Goal: Task Accomplishment & Management: Use online tool/utility

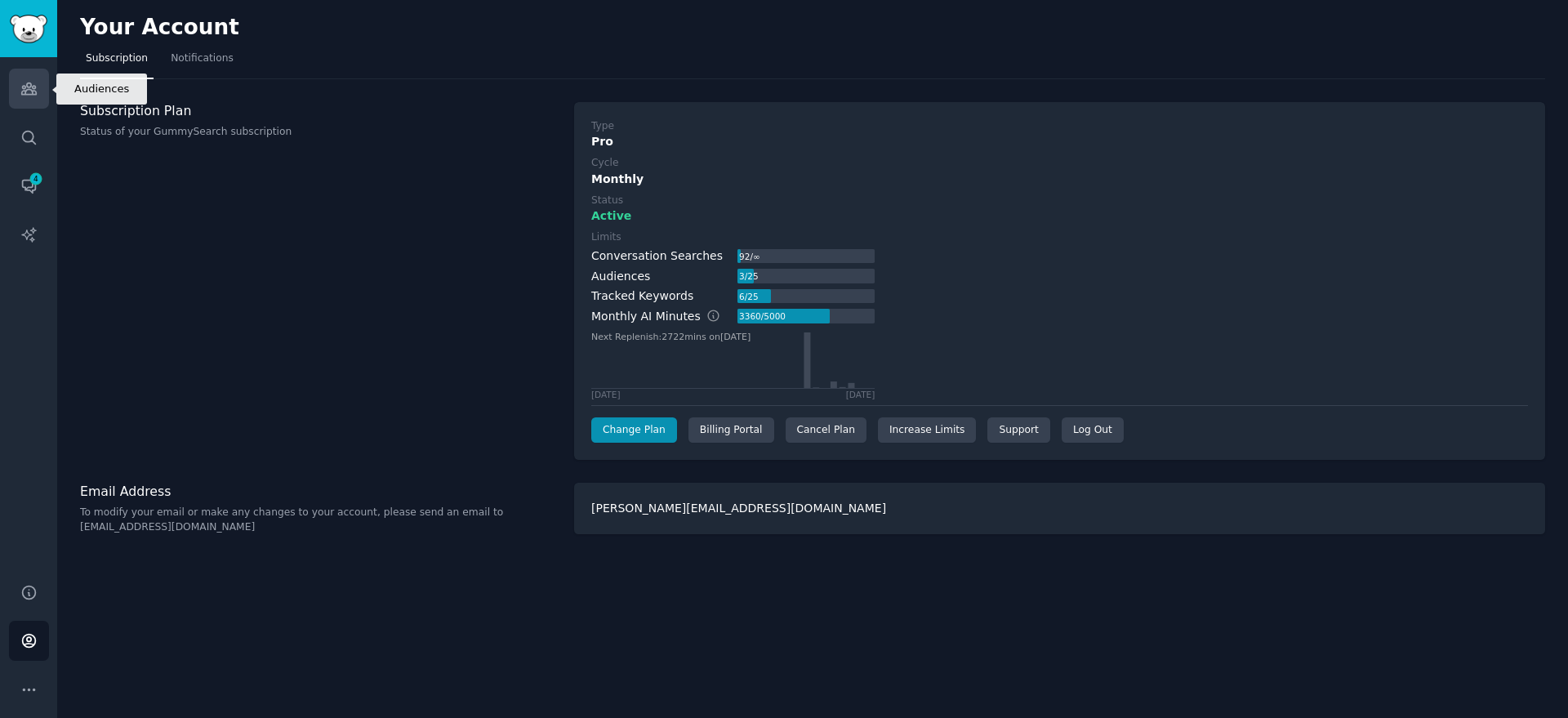
click at [20, 89] on icon "Sidebar" at bounding box center [29, 89] width 17 height 17
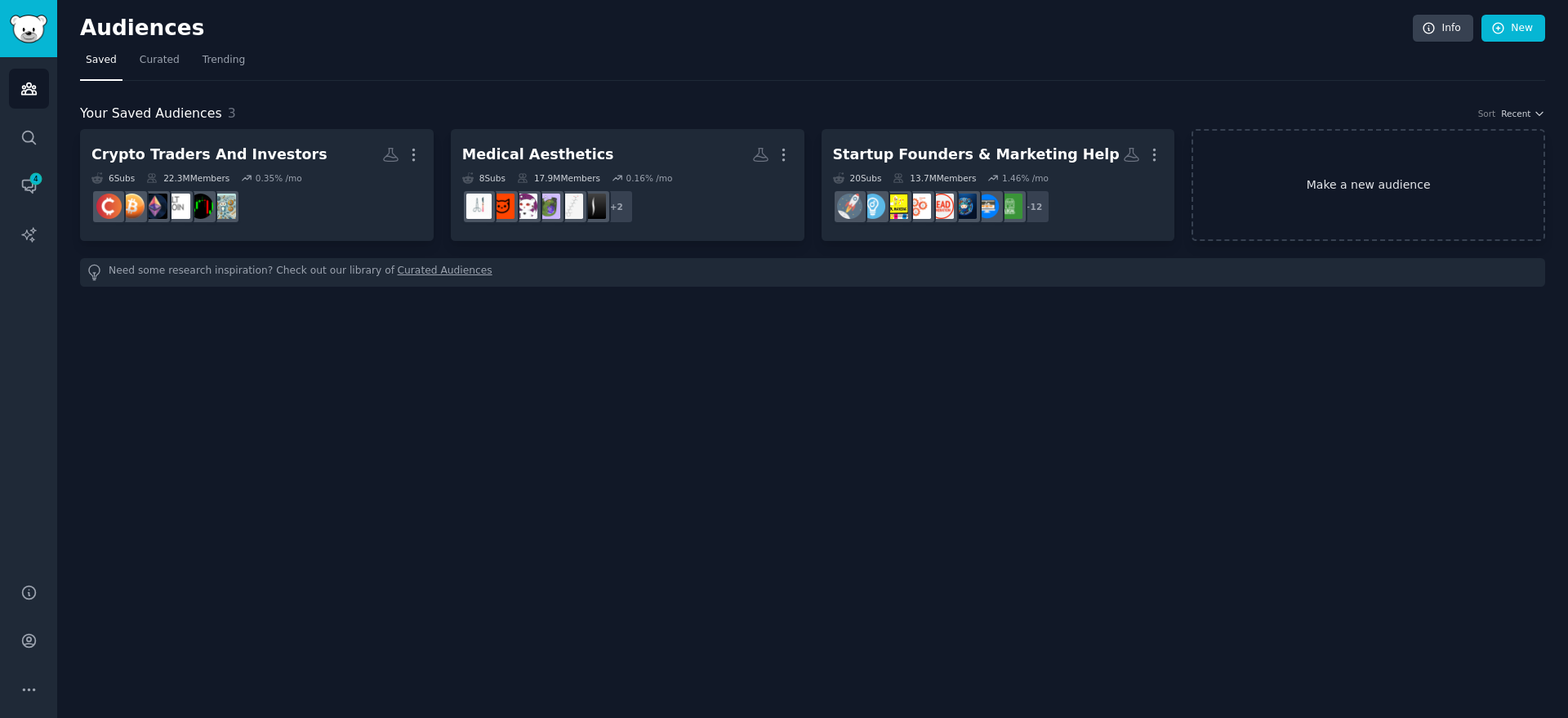
click at [1266, 195] on link "Make a new audience" at bounding box center [1368, 184] width 353 height 111
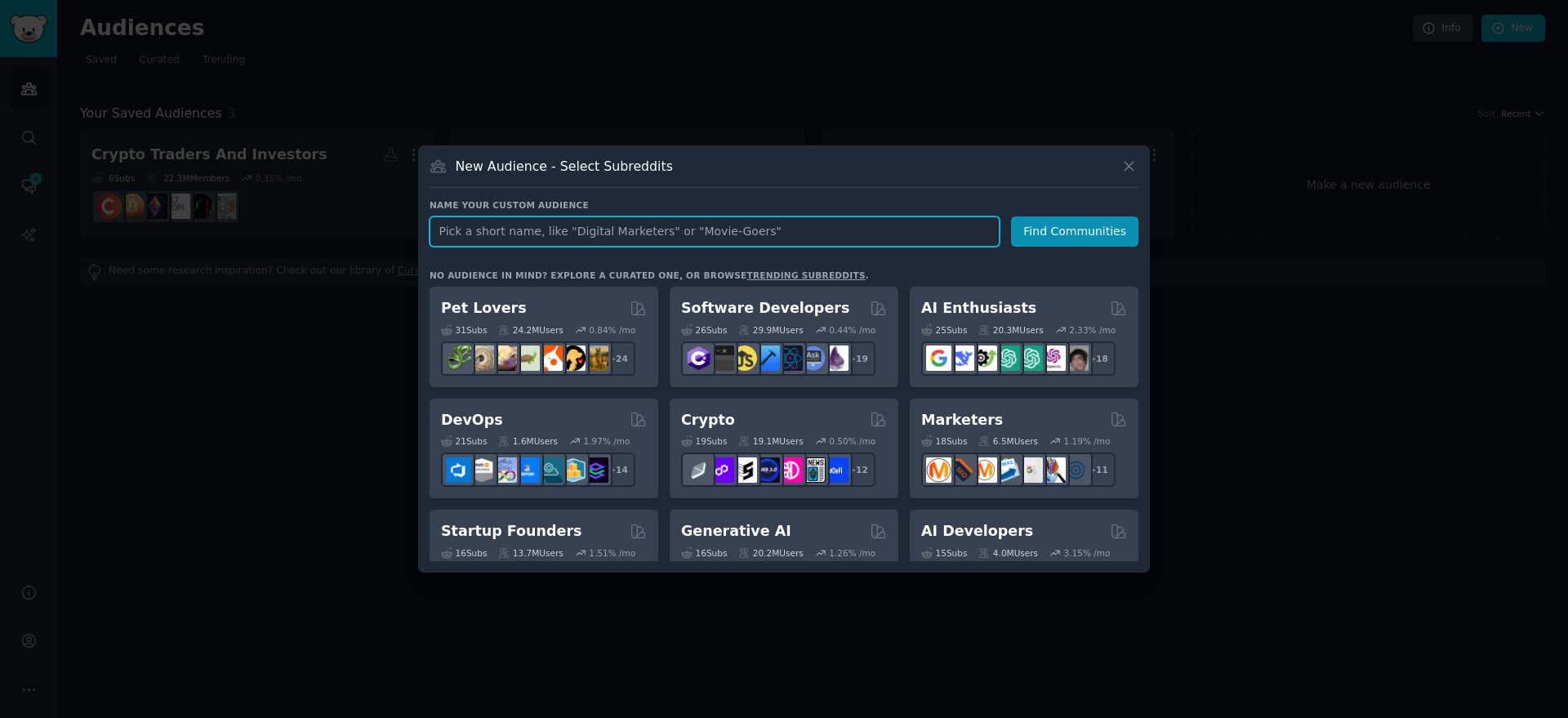
click at [526, 226] on input "text" at bounding box center [714, 231] width 570 height 30
paste input "r/sweepstakes"
type input "r/sweepstakes"
click button "Find Communities" at bounding box center [1074, 231] width 127 height 30
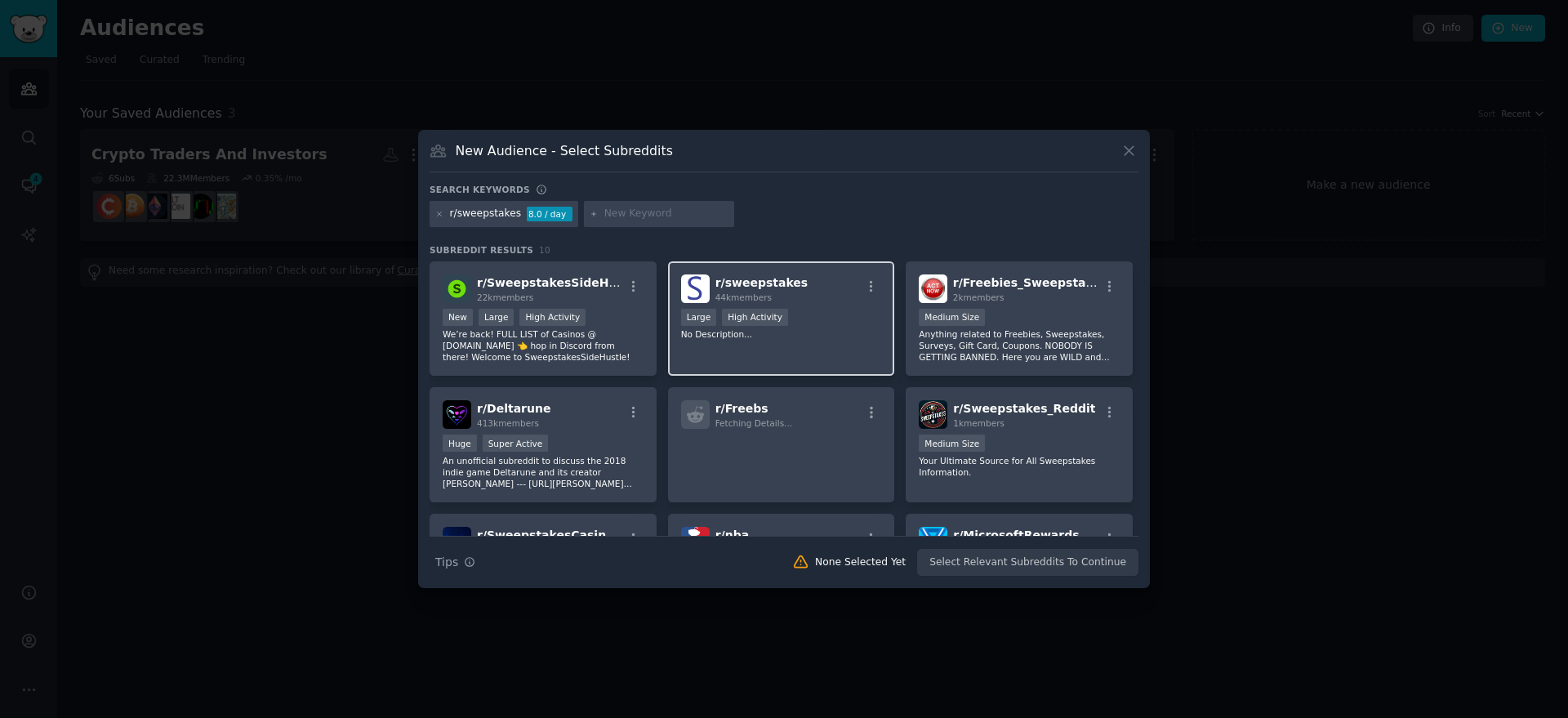
click at [775, 285] on span "r/ sweepstakes" at bounding box center [762, 283] width 93 height 13
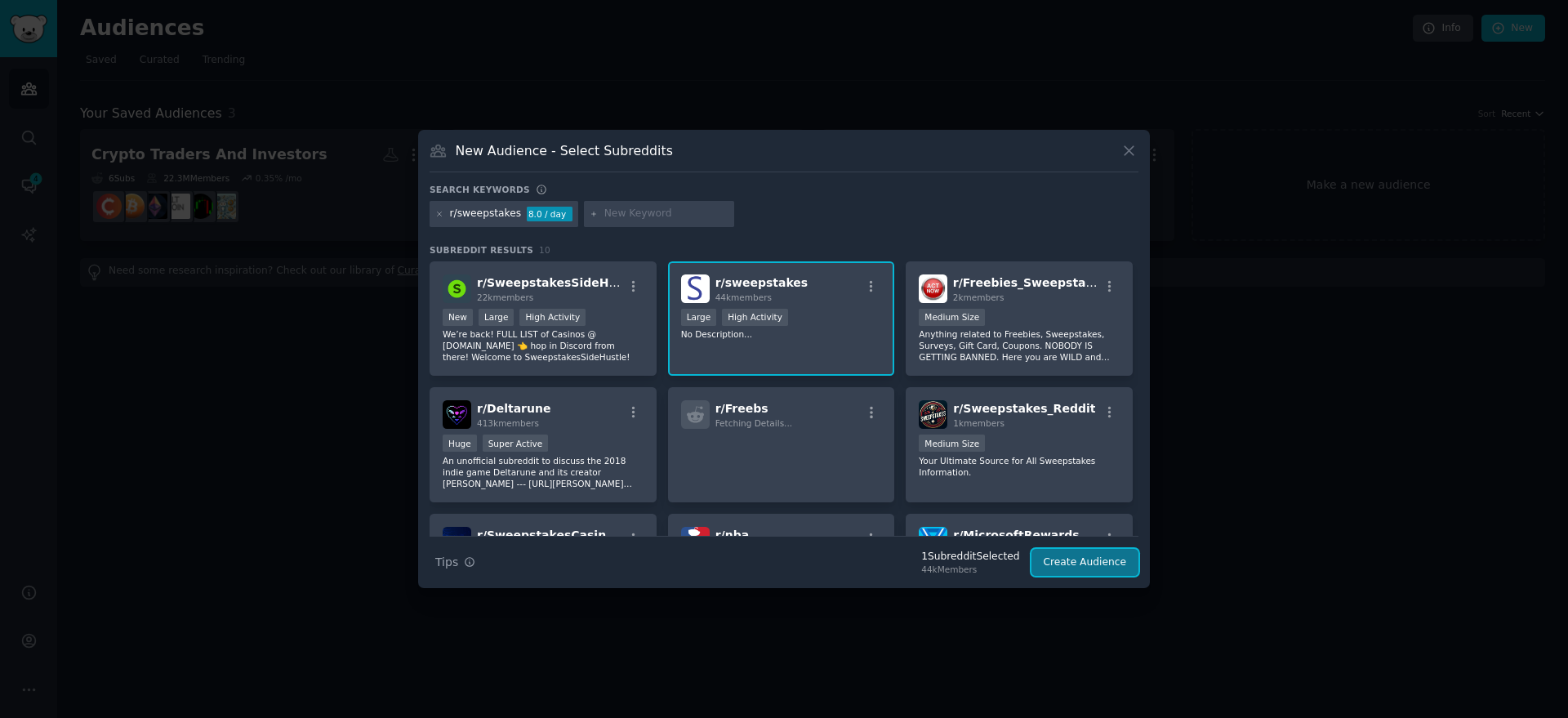
click at [1084, 565] on button "Create Audience" at bounding box center [1085, 562] width 108 height 28
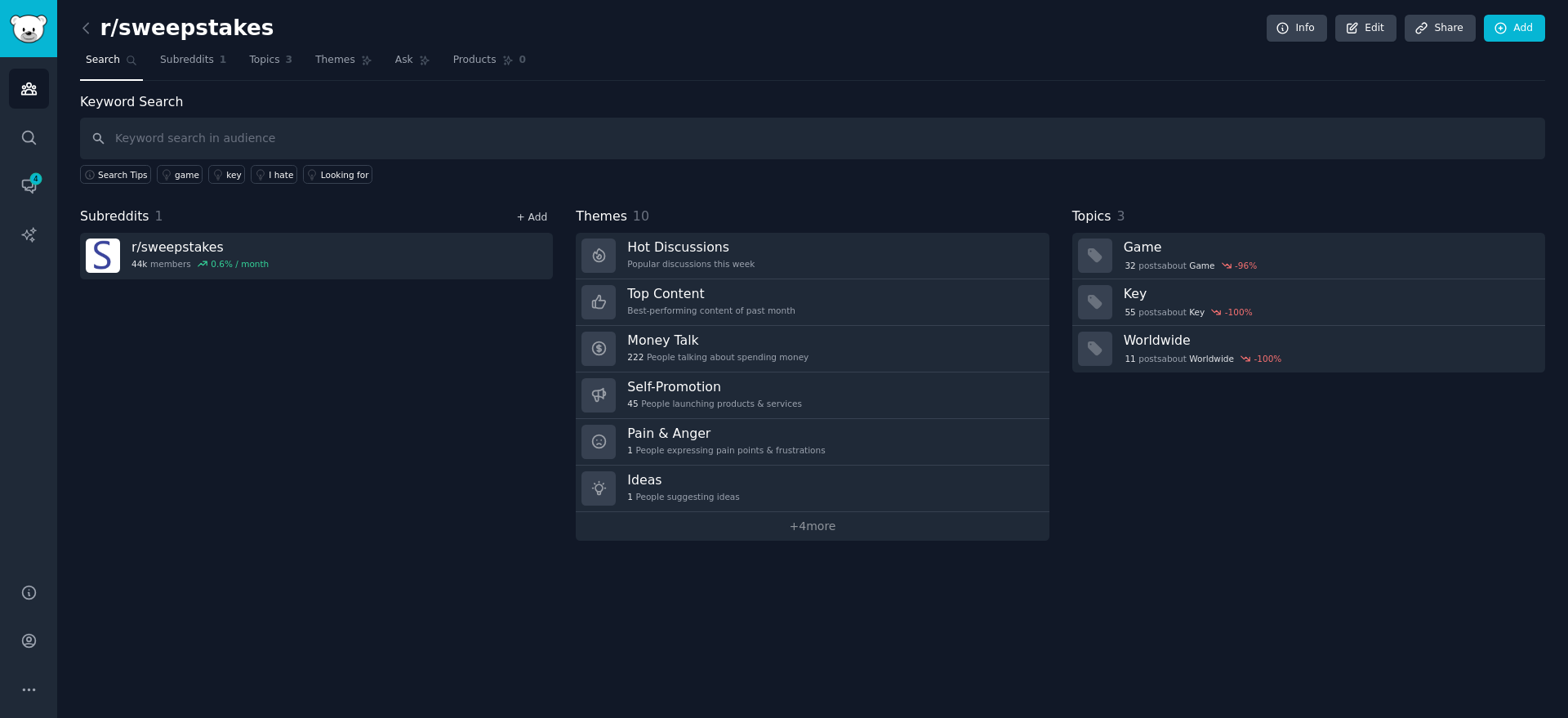
click at [527, 216] on link "+ Add" at bounding box center [532, 217] width 31 height 11
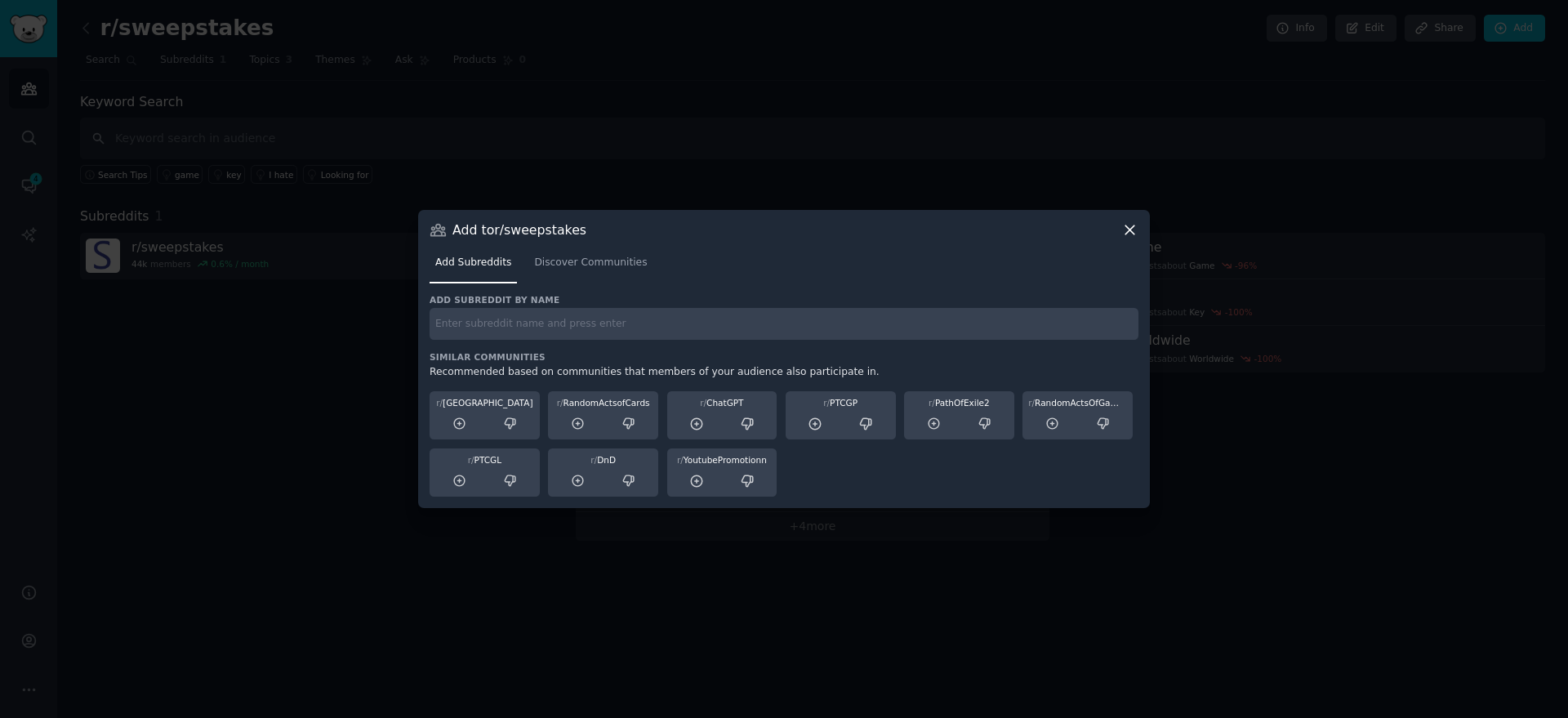
click at [493, 327] on input "text" at bounding box center [784, 324] width 709 height 32
paste input "r/giveaways"
type input "r/giveaways"
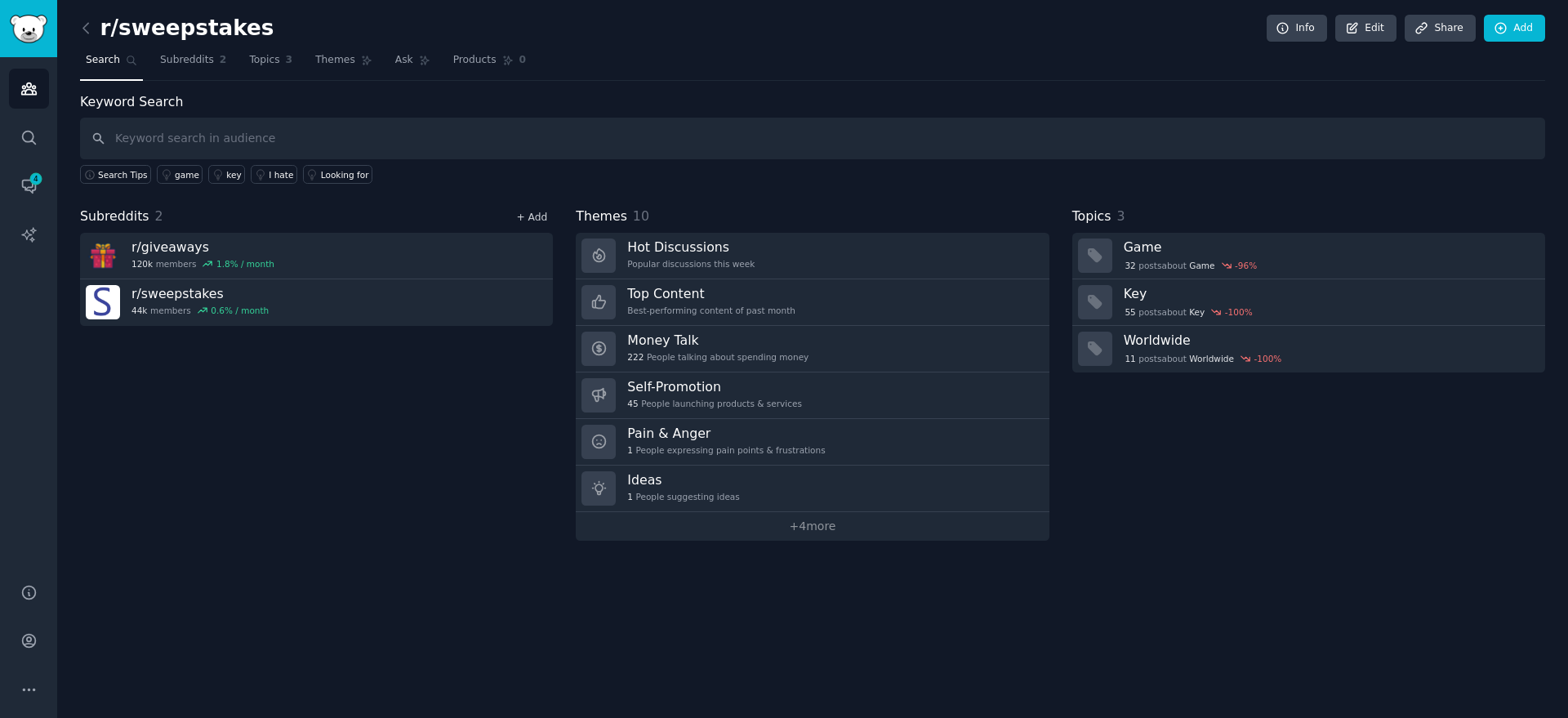
click at [534, 219] on link "+ Add" at bounding box center [532, 217] width 31 height 11
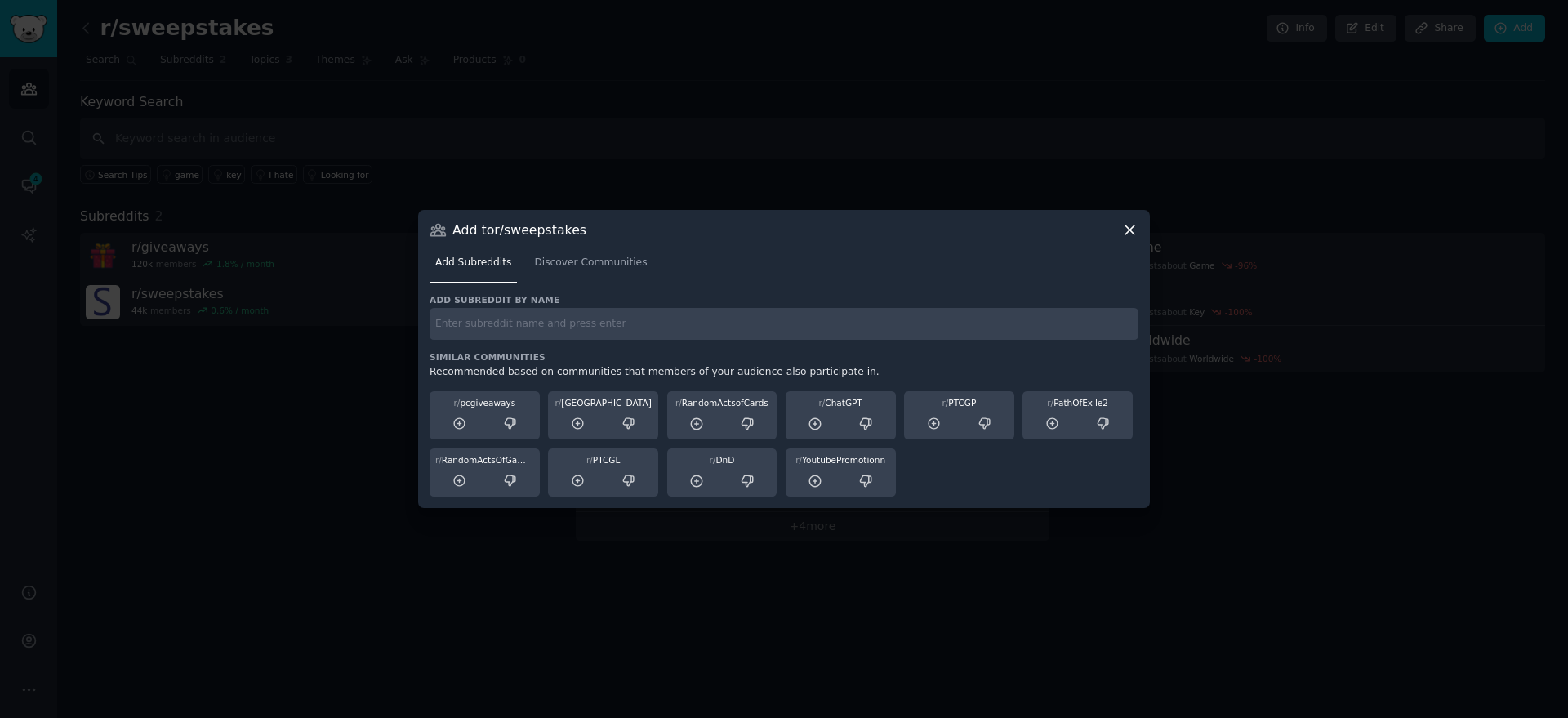
click at [534, 317] on input "text" at bounding box center [784, 324] width 709 height 32
paste input "r/contests"
type input "r/contests"
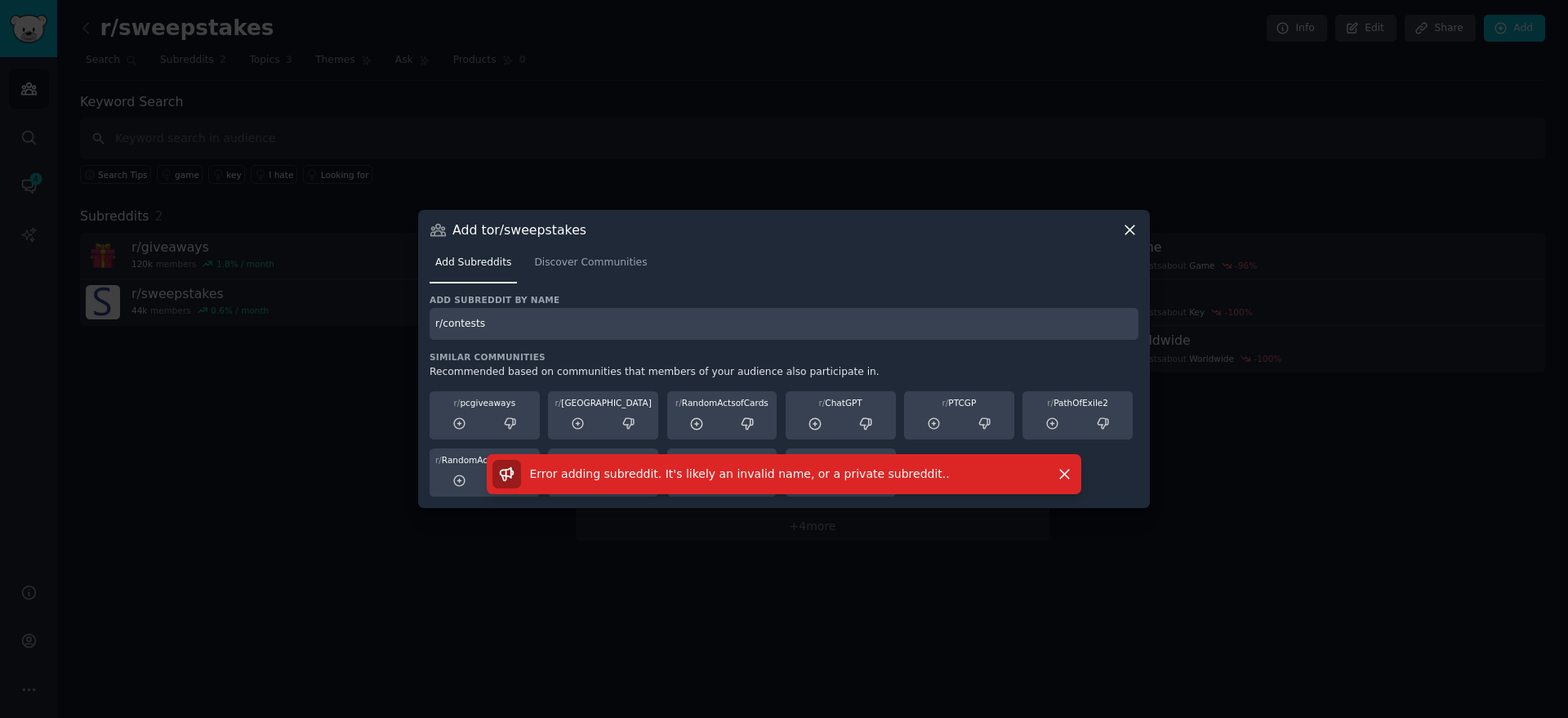
click at [509, 320] on input "r/contests" at bounding box center [784, 324] width 709 height 32
click at [552, 261] on span "Discover Communities" at bounding box center [590, 263] width 112 height 15
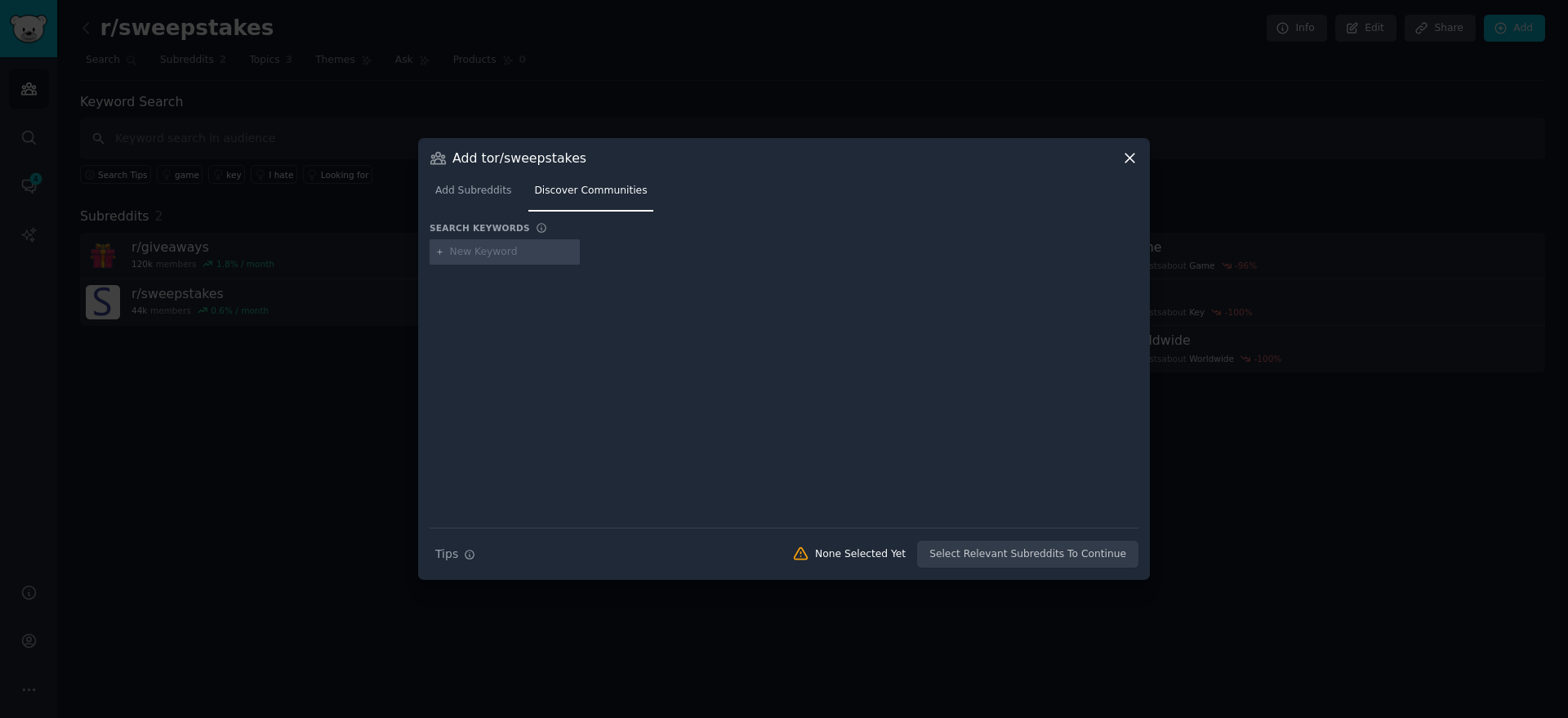
click at [476, 253] on input "text" at bounding box center [511, 252] width 124 height 15
type input "r/contests"
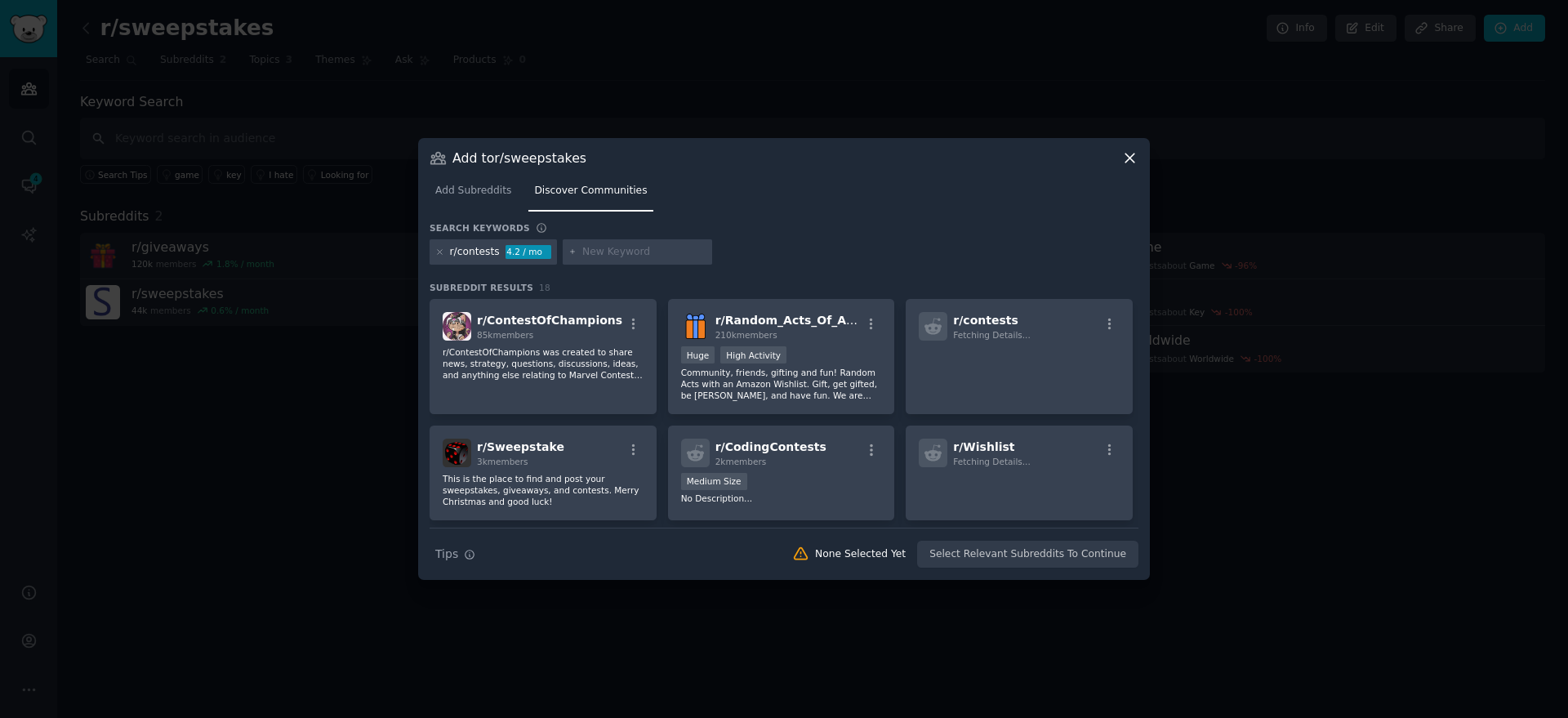
click at [593, 252] on input "text" at bounding box center [643, 252] width 124 height 15
paste input "r/freebies"
type input "r/freebies"
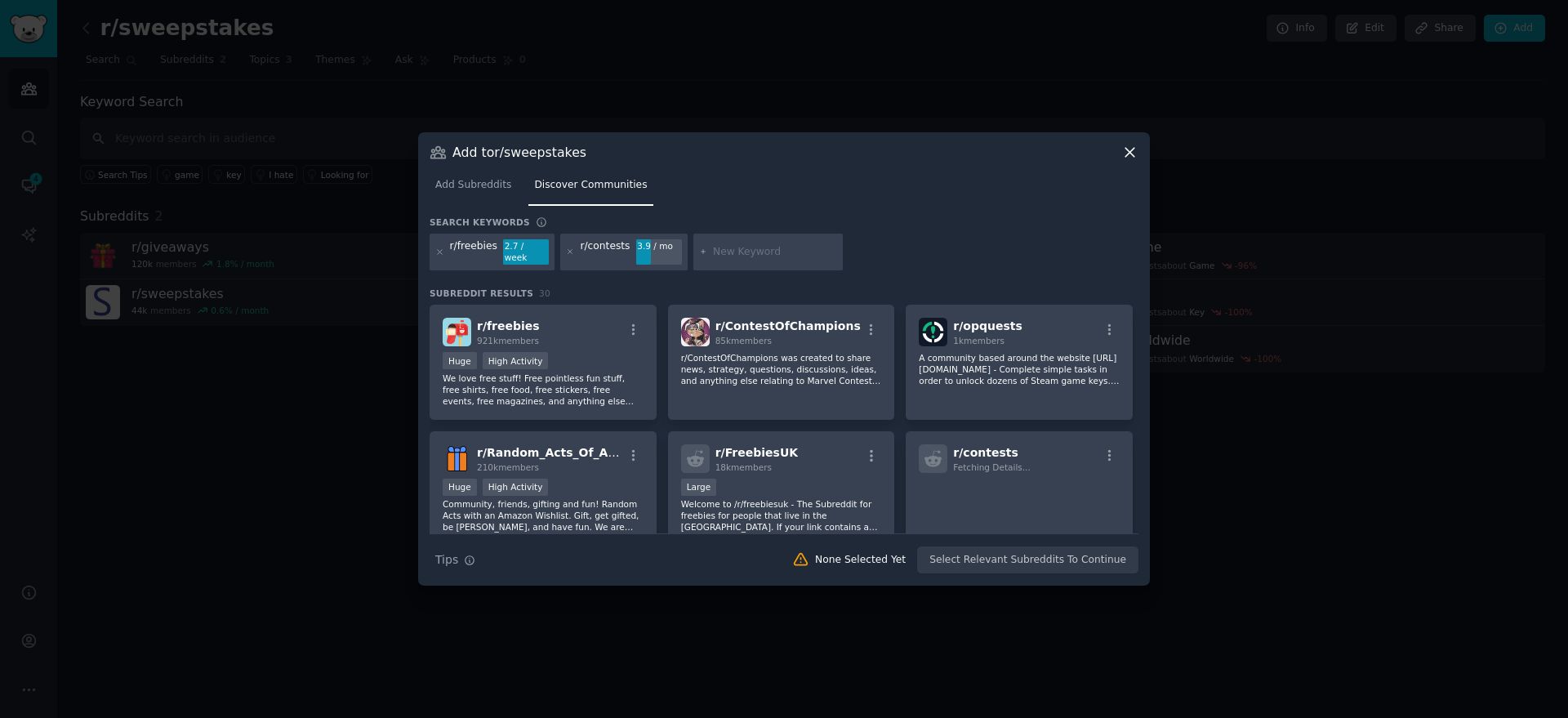
click at [713, 249] on input "text" at bounding box center [775, 252] width 124 height 15
paste input "r/sweepstakes"
type input "r/sweepstakes"
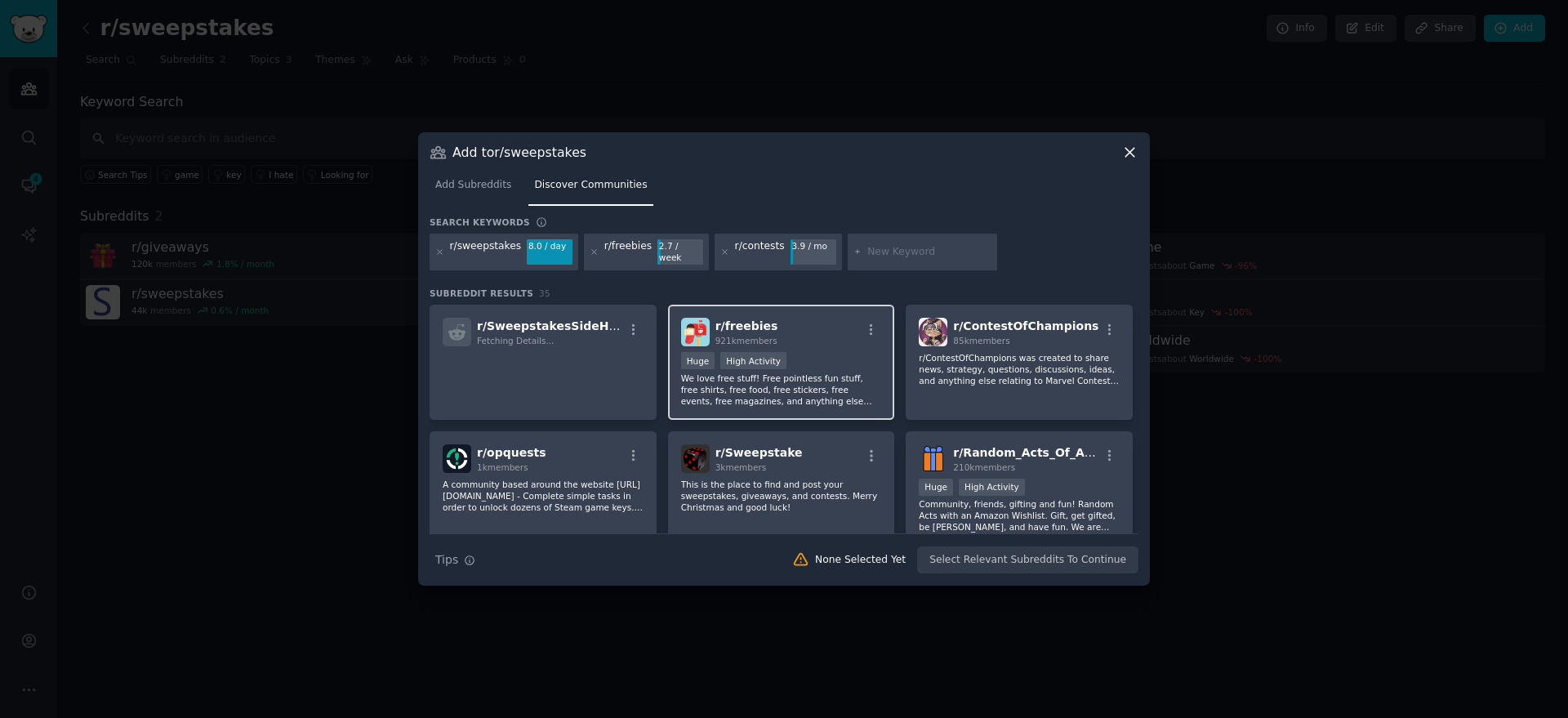
click at [759, 321] on span "r/ freebies" at bounding box center [747, 326] width 63 height 13
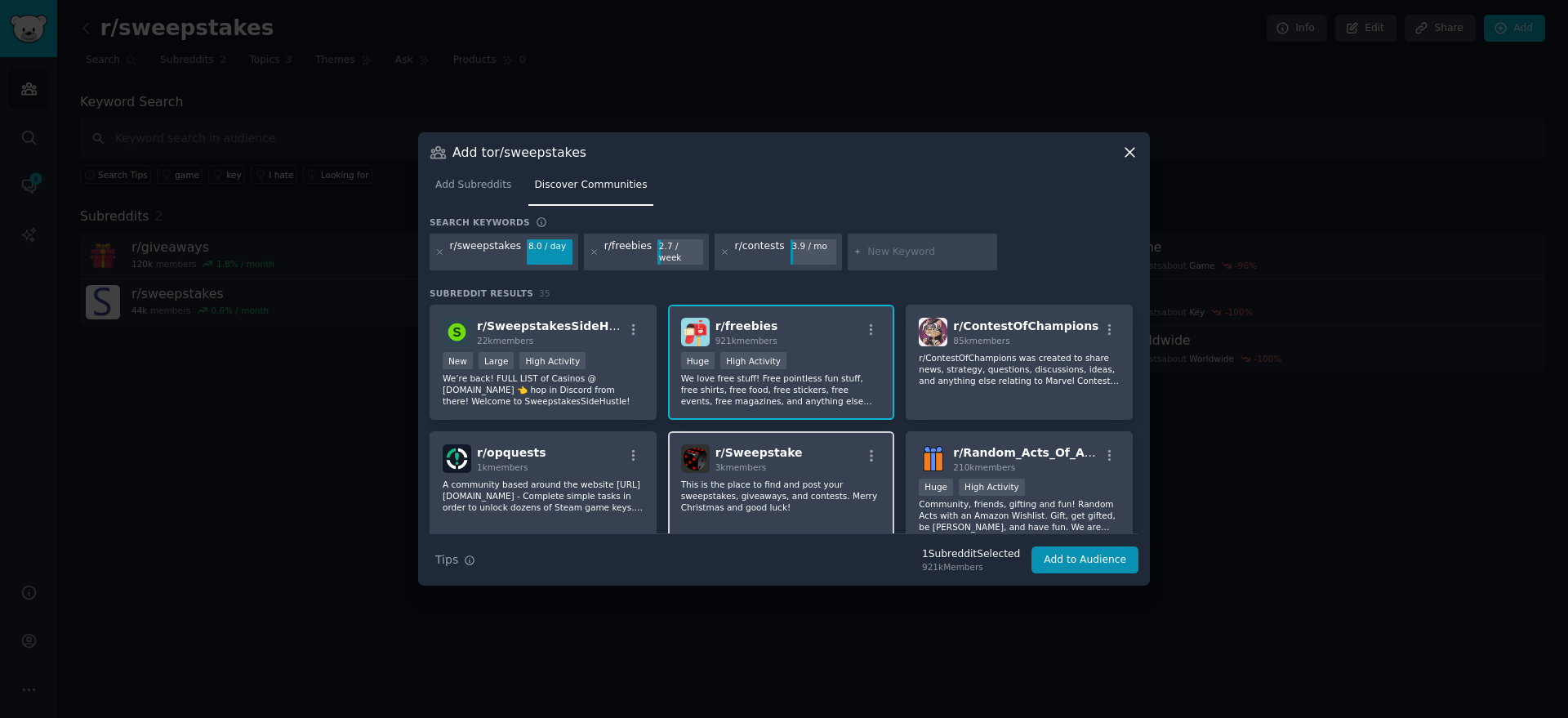
click at [789, 447] on div "r/ Sweepstake 3k members" at bounding box center [781, 458] width 201 height 29
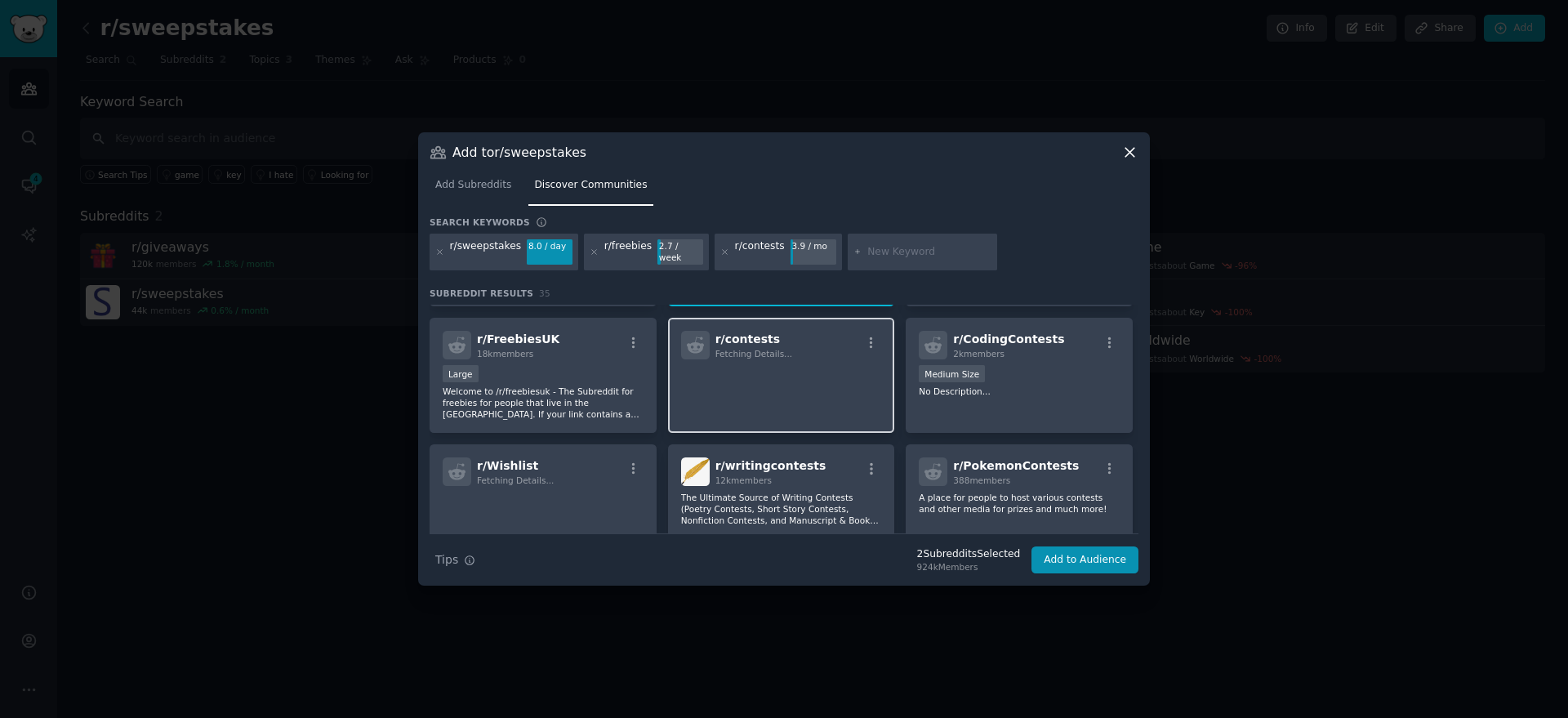
scroll to position [204, 0]
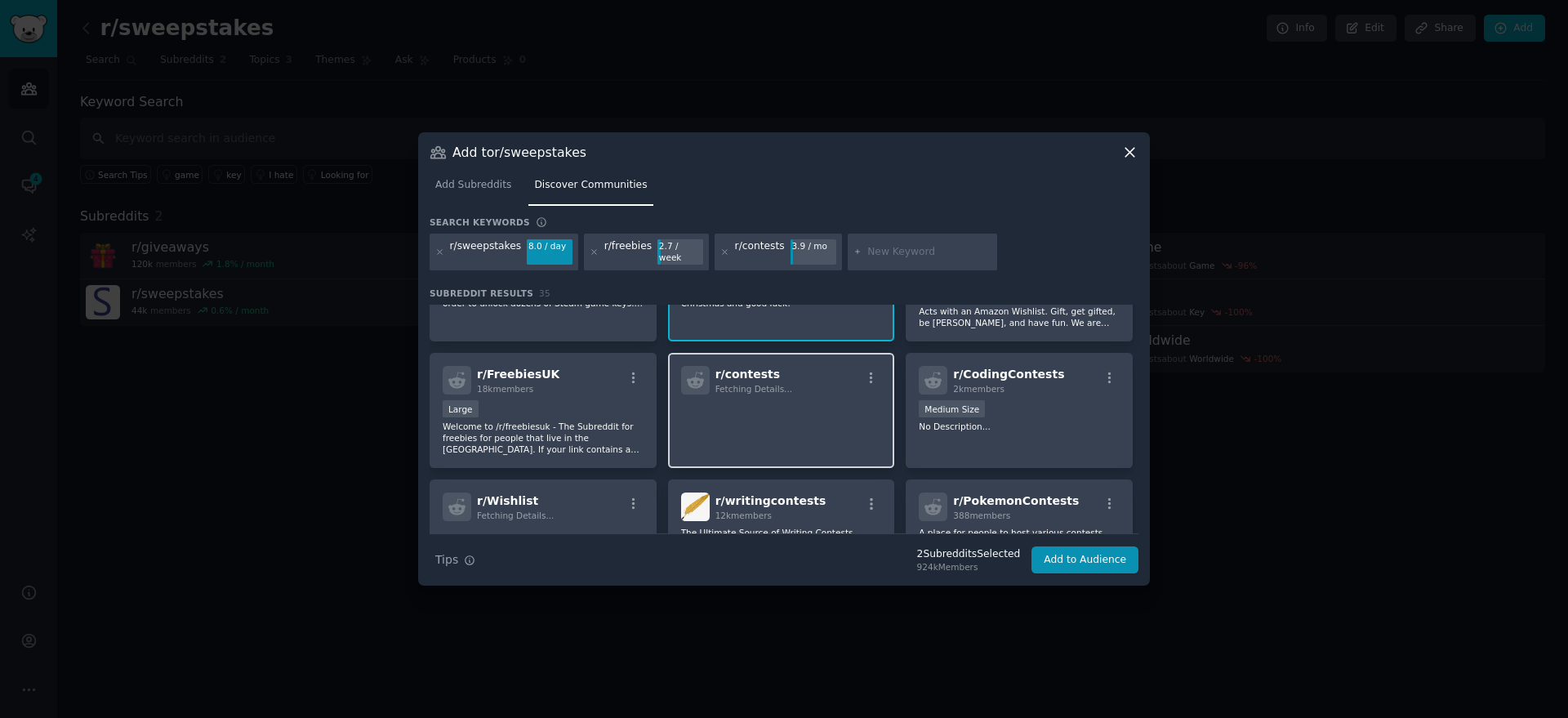
click at [775, 384] on span "Fetching Details..." at bounding box center [754, 389] width 77 height 10
click at [1071, 556] on button "Add to Audience" at bounding box center [1084, 561] width 107 height 28
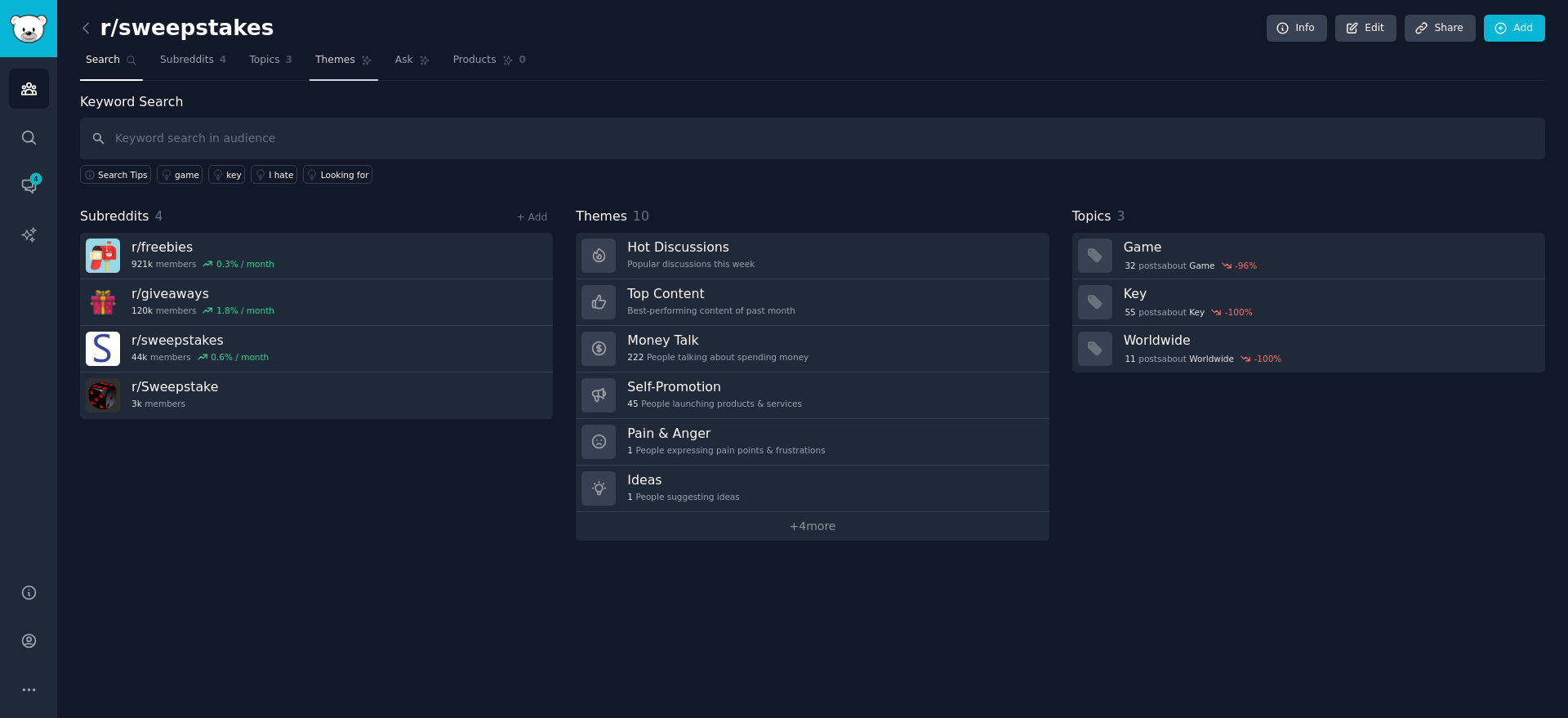
click at [320, 62] on span "Themes" at bounding box center [335, 61] width 40 height 15
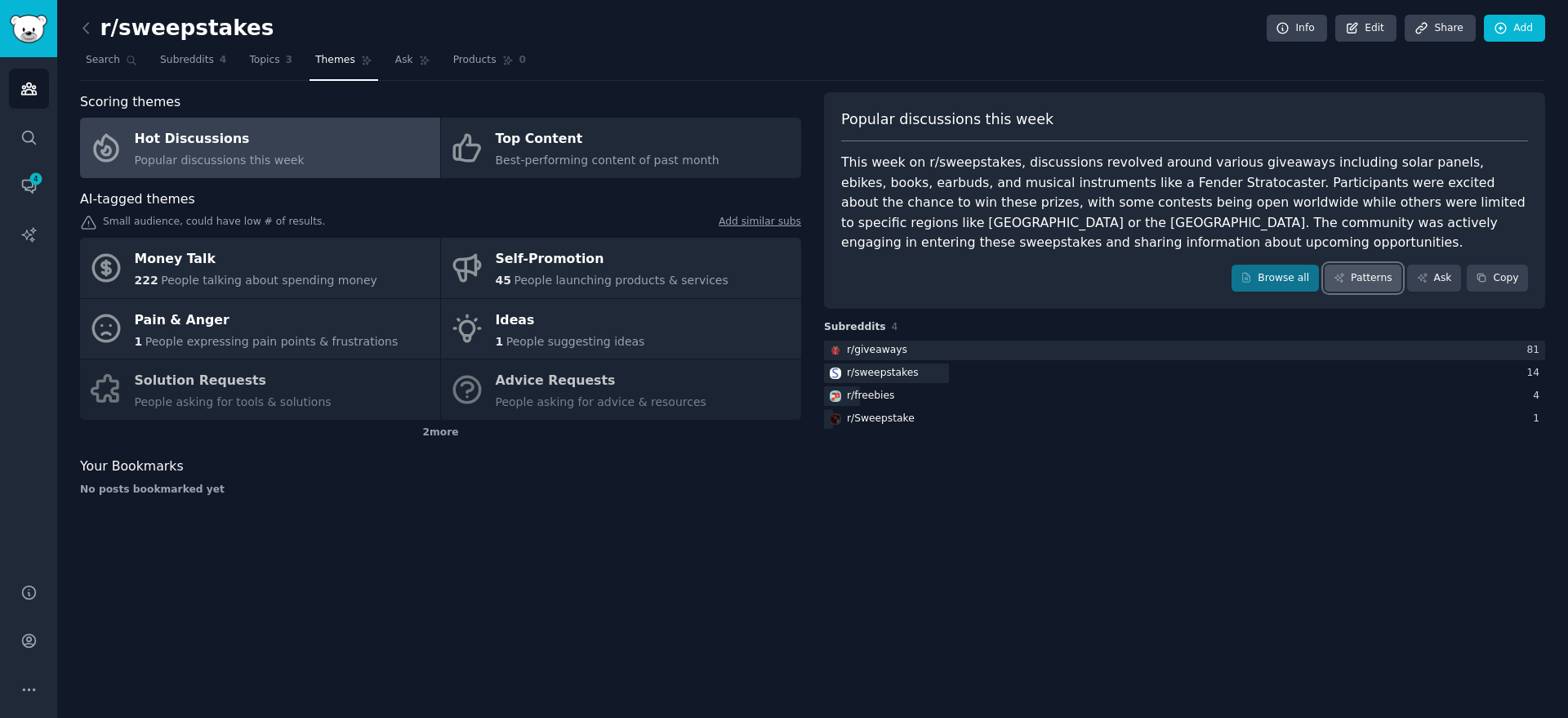
click at [1361, 279] on link "Patterns" at bounding box center [1363, 279] width 77 height 28
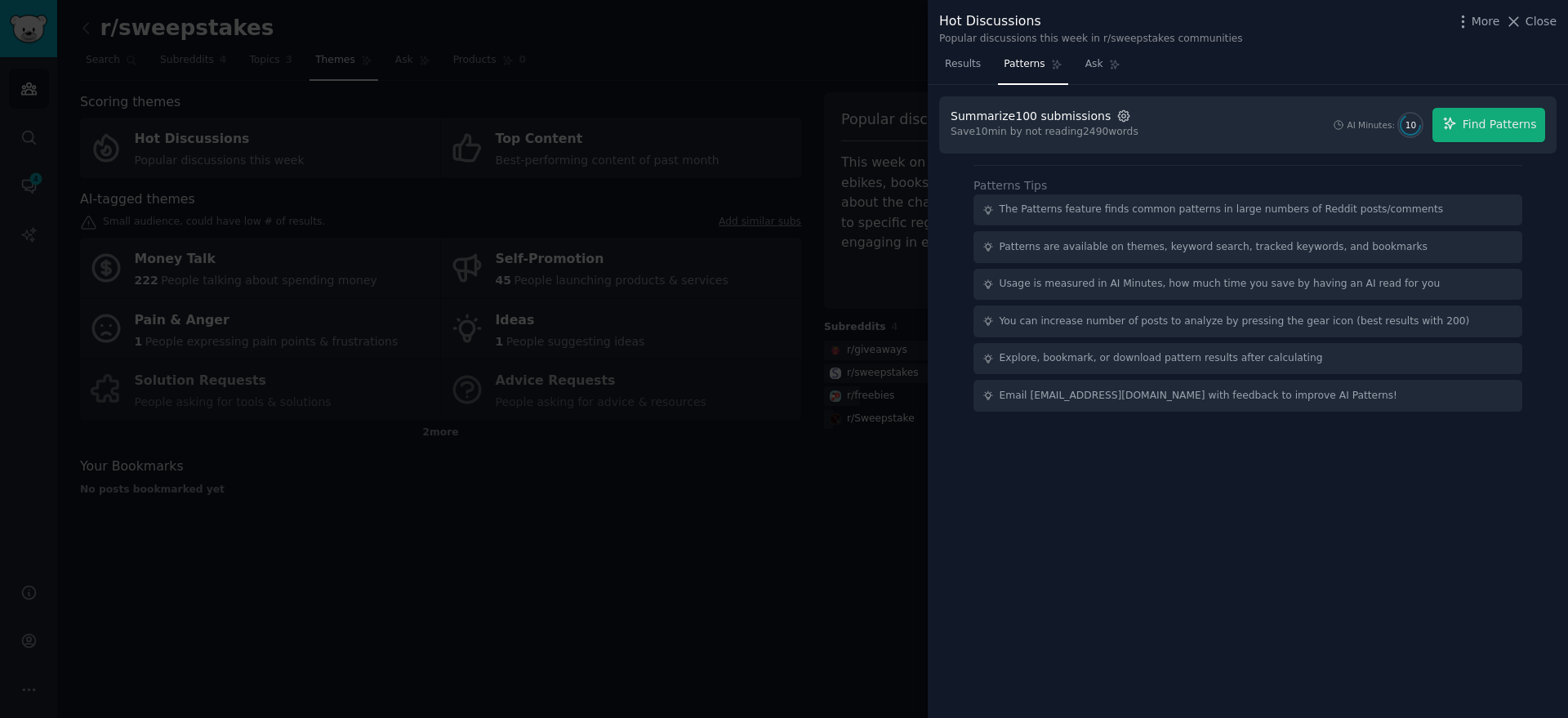
click at [1116, 113] on icon "button" at bounding box center [1124, 116] width 15 height 15
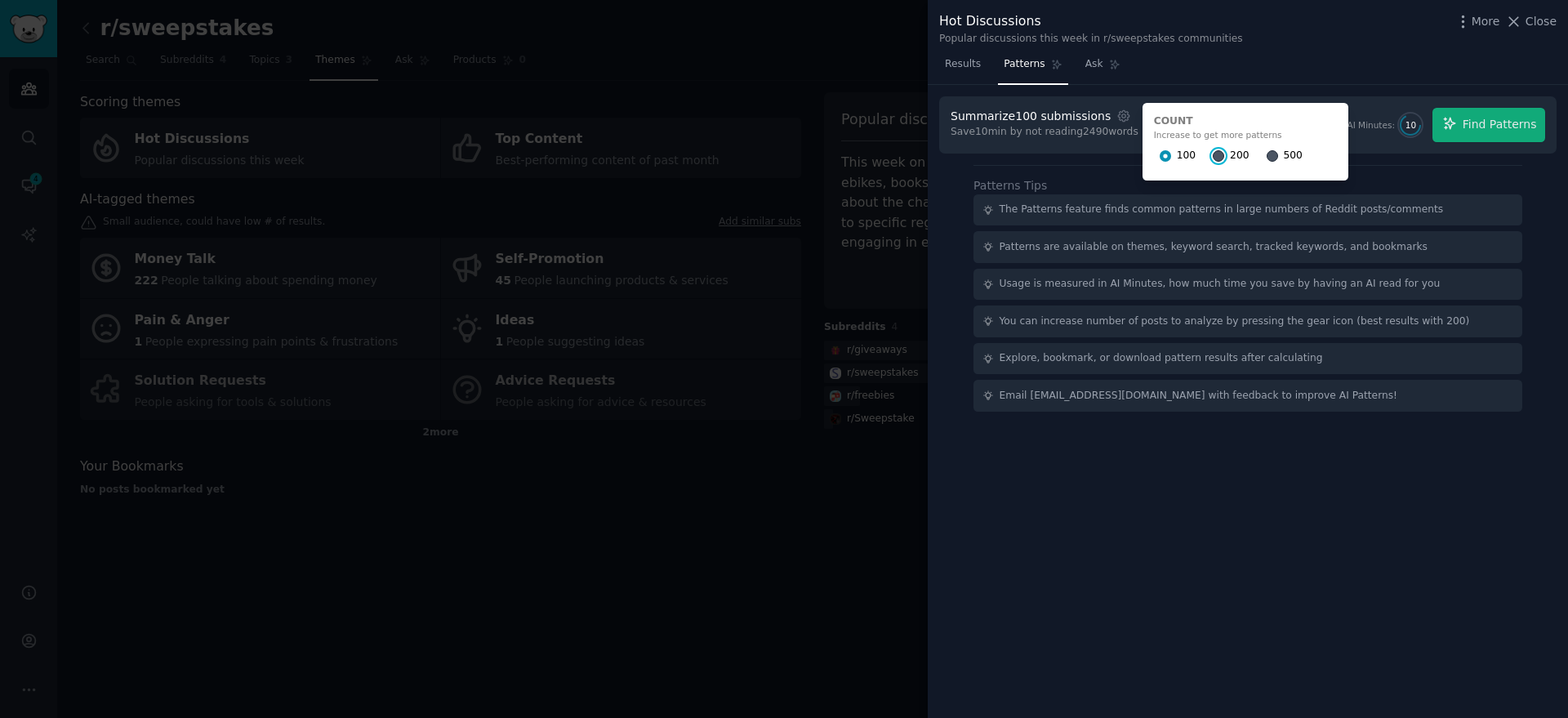
click at [1212, 156] on input "200" at bounding box center [1218, 156] width 11 height 11
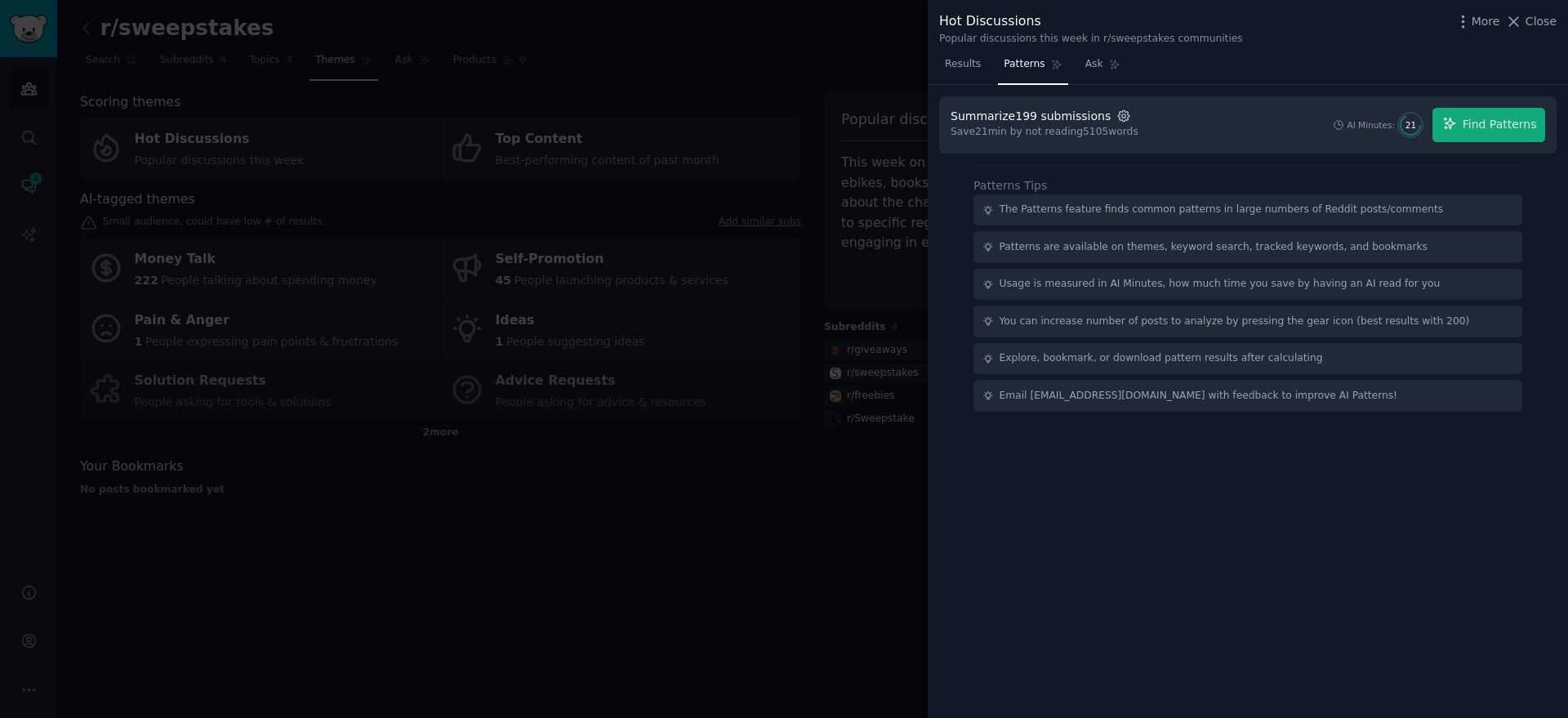
click at [1116, 109] on icon "button" at bounding box center [1124, 116] width 15 height 15
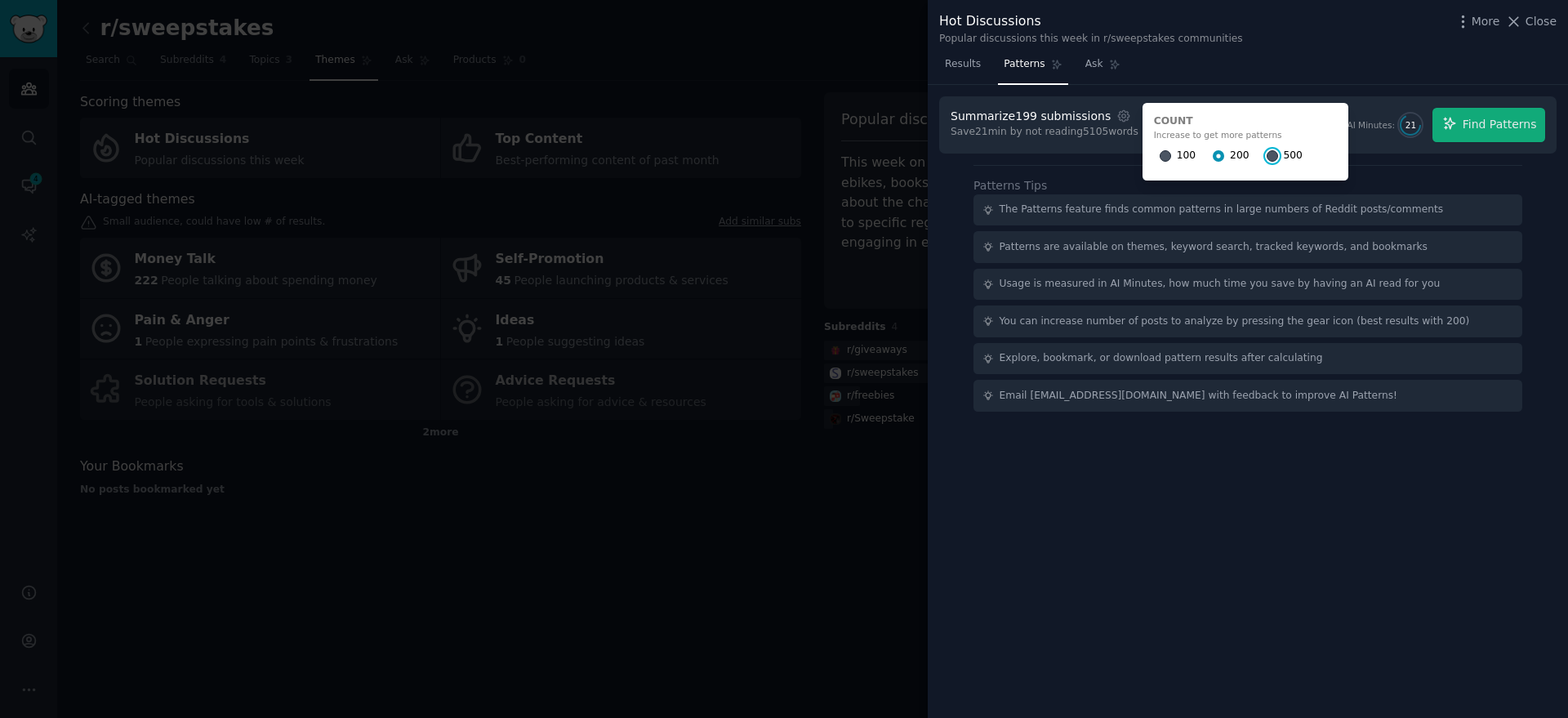
click at [1266, 157] on input "500" at bounding box center [1272, 156] width 11 height 11
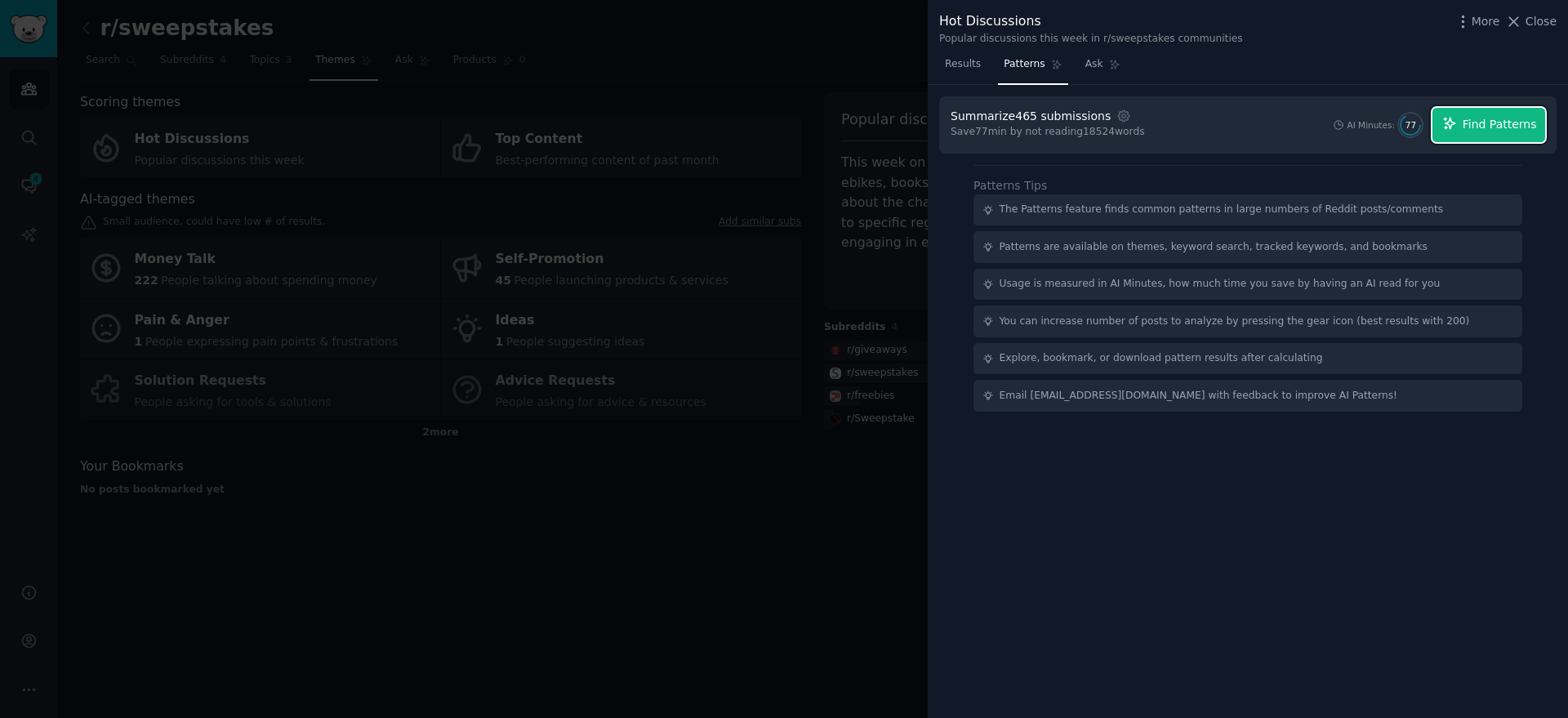
click at [1458, 130] on button "Find Patterns" at bounding box center [1488, 125] width 112 height 34
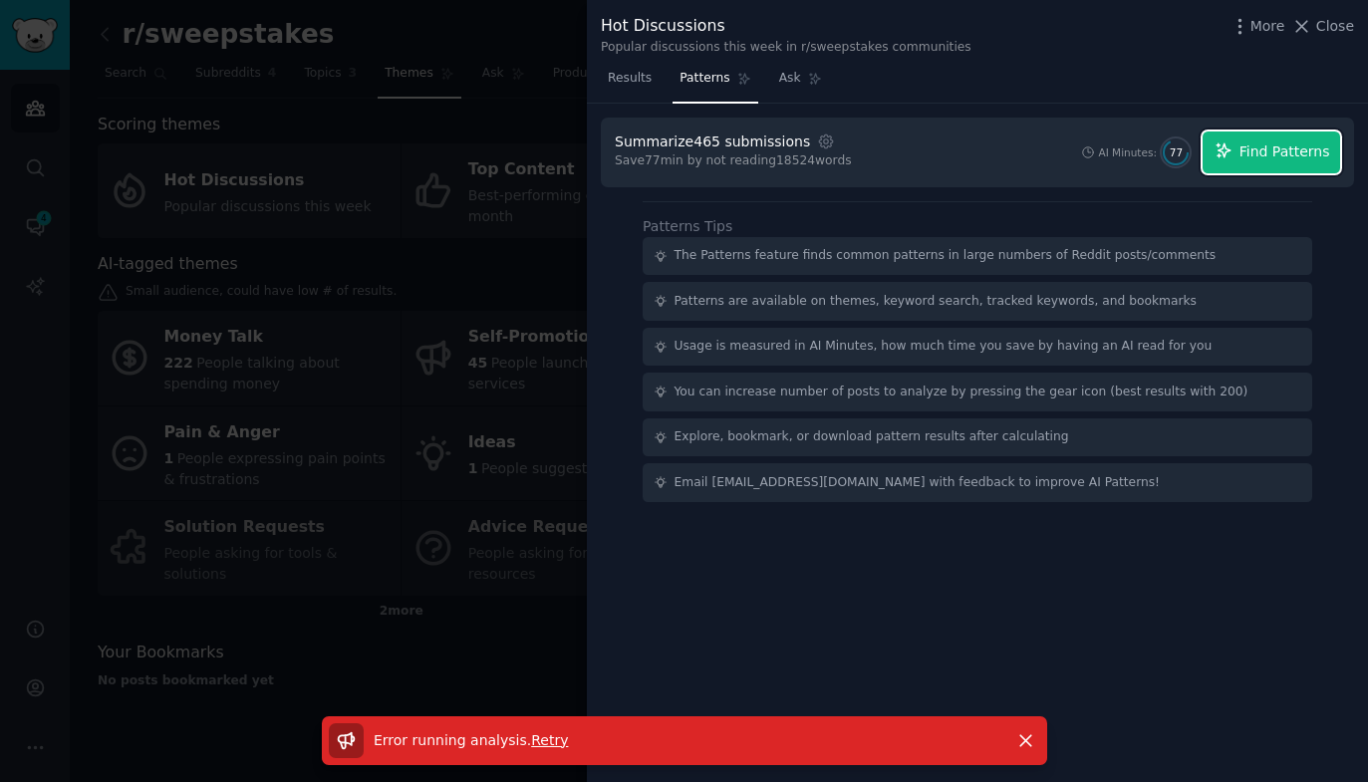
click at [1272, 148] on span "Find Patterns" at bounding box center [1284, 151] width 91 height 21
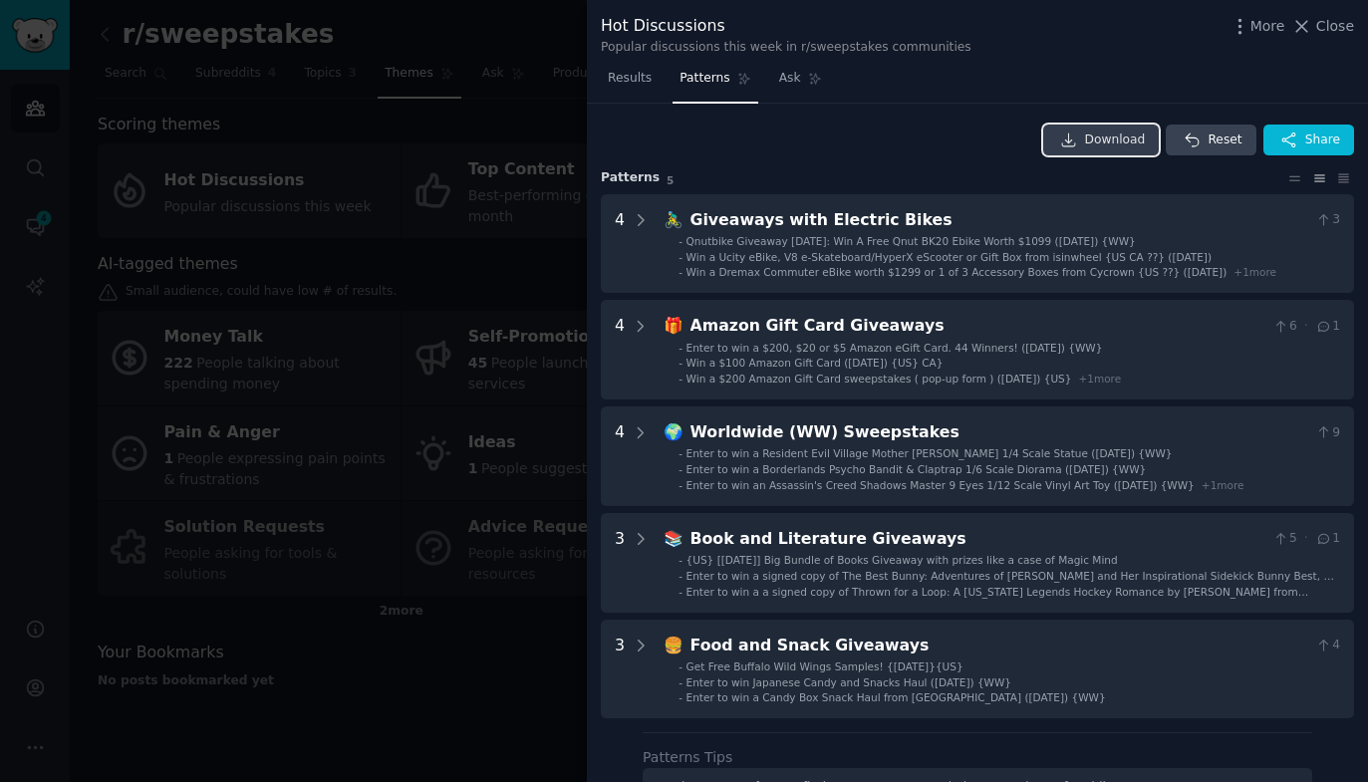
click at [1117, 140] on span "Download" at bounding box center [1115, 141] width 61 height 18
click at [1312, 25] on icon at bounding box center [1301, 26] width 21 height 21
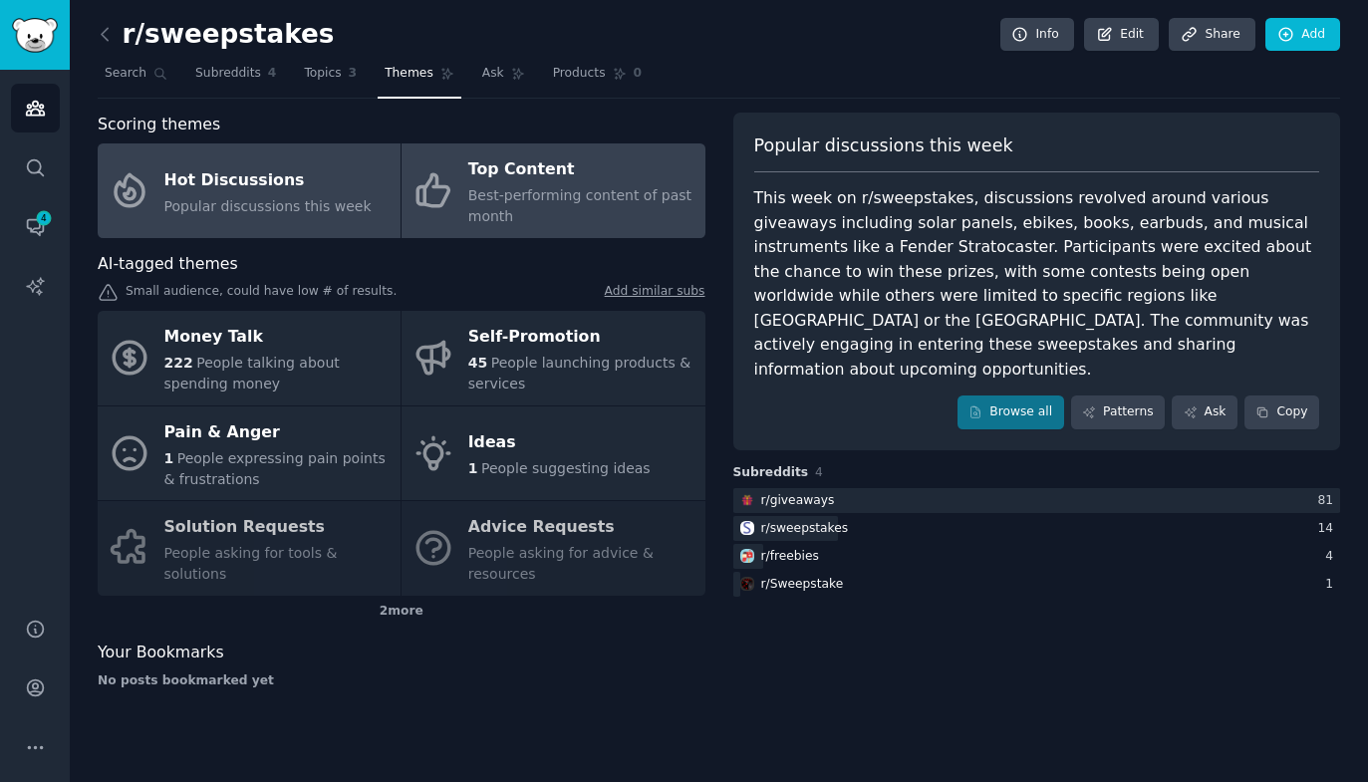
click at [550, 202] on span "Best-performing content of past month" at bounding box center [579, 205] width 223 height 37
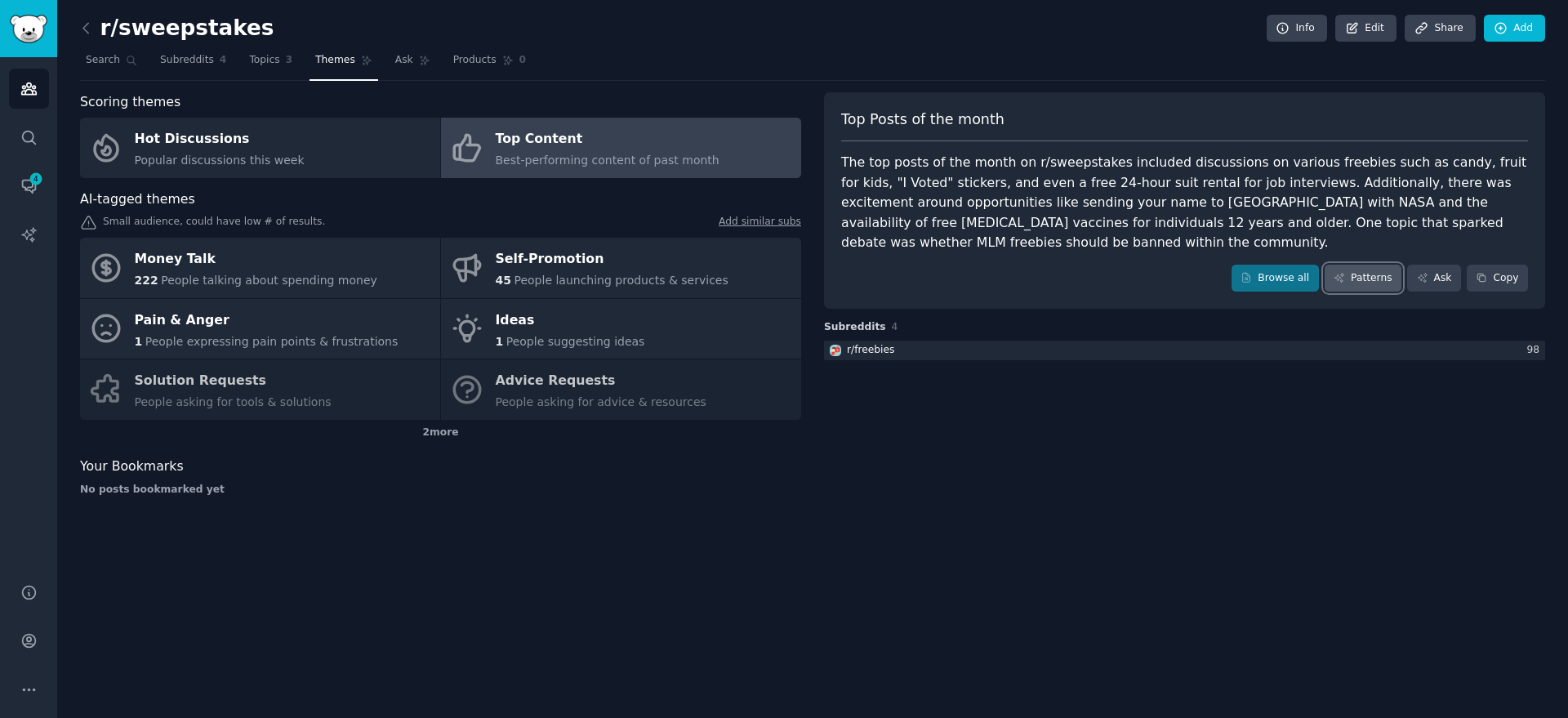
click at [1374, 265] on link "Patterns" at bounding box center [1363, 279] width 77 height 28
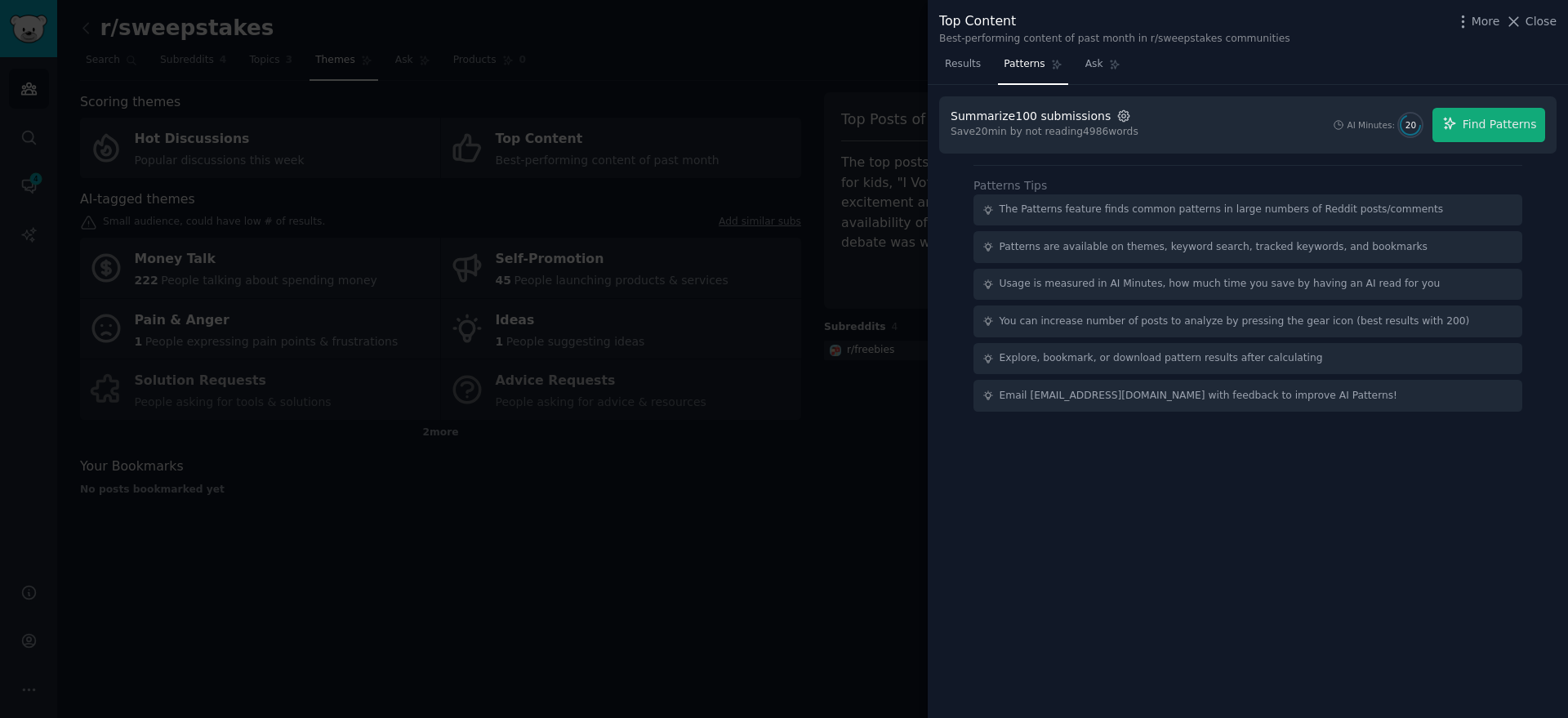
click at [1116, 110] on icon "button" at bounding box center [1124, 116] width 15 height 15
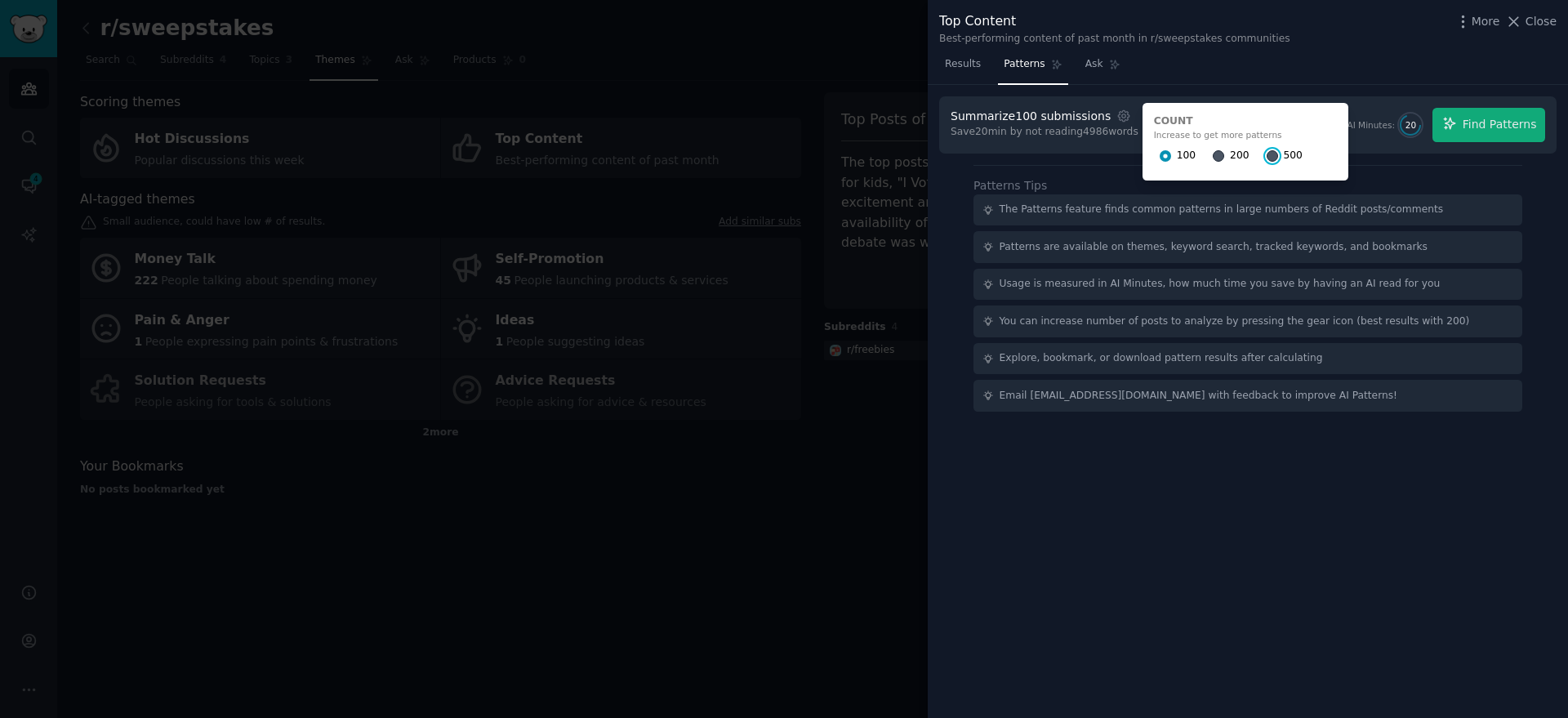
click at [1266, 153] on input "500" at bounding box center [1272, 156] width 11 height 11
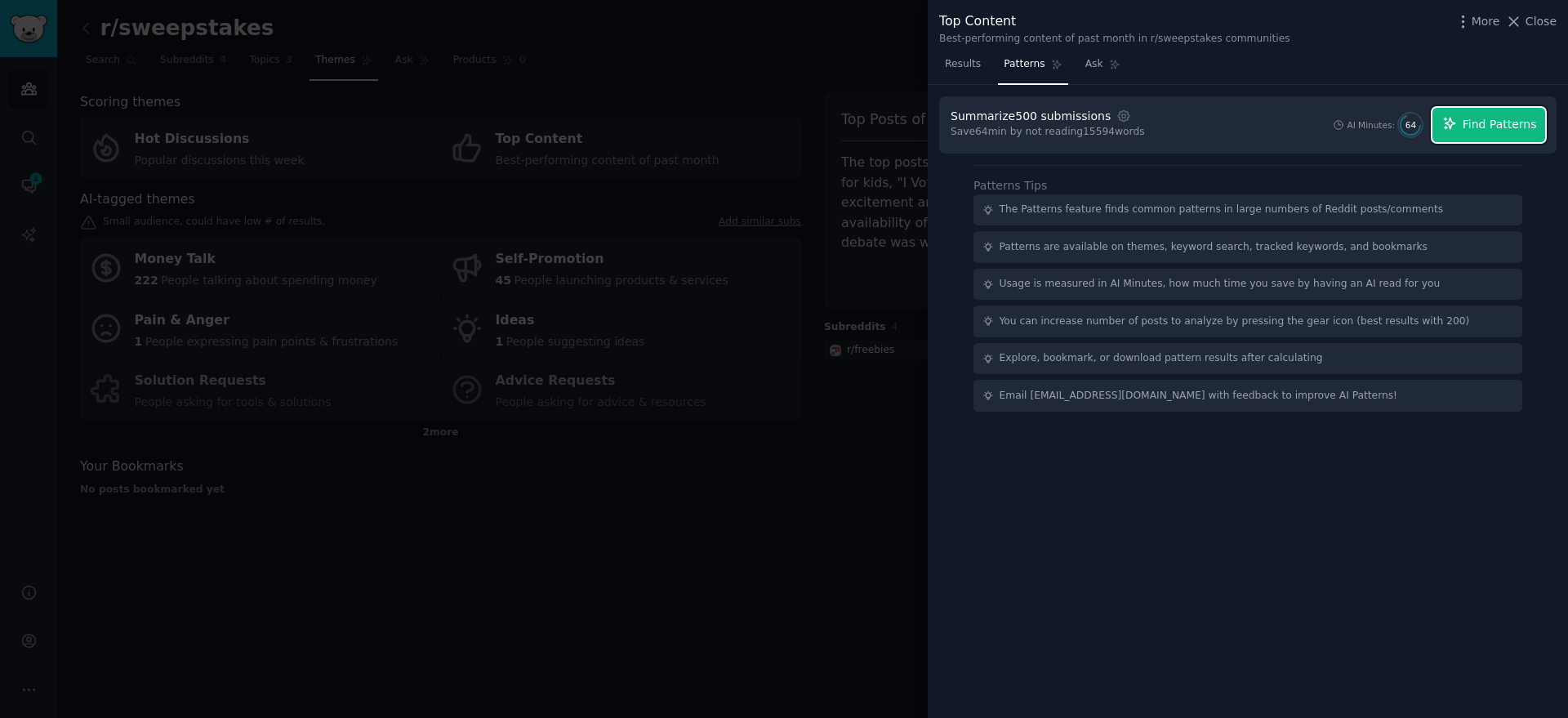
click at [1469, 125] on span "Find Patterns" at bounding box center [1499, 124] width 75 height 17
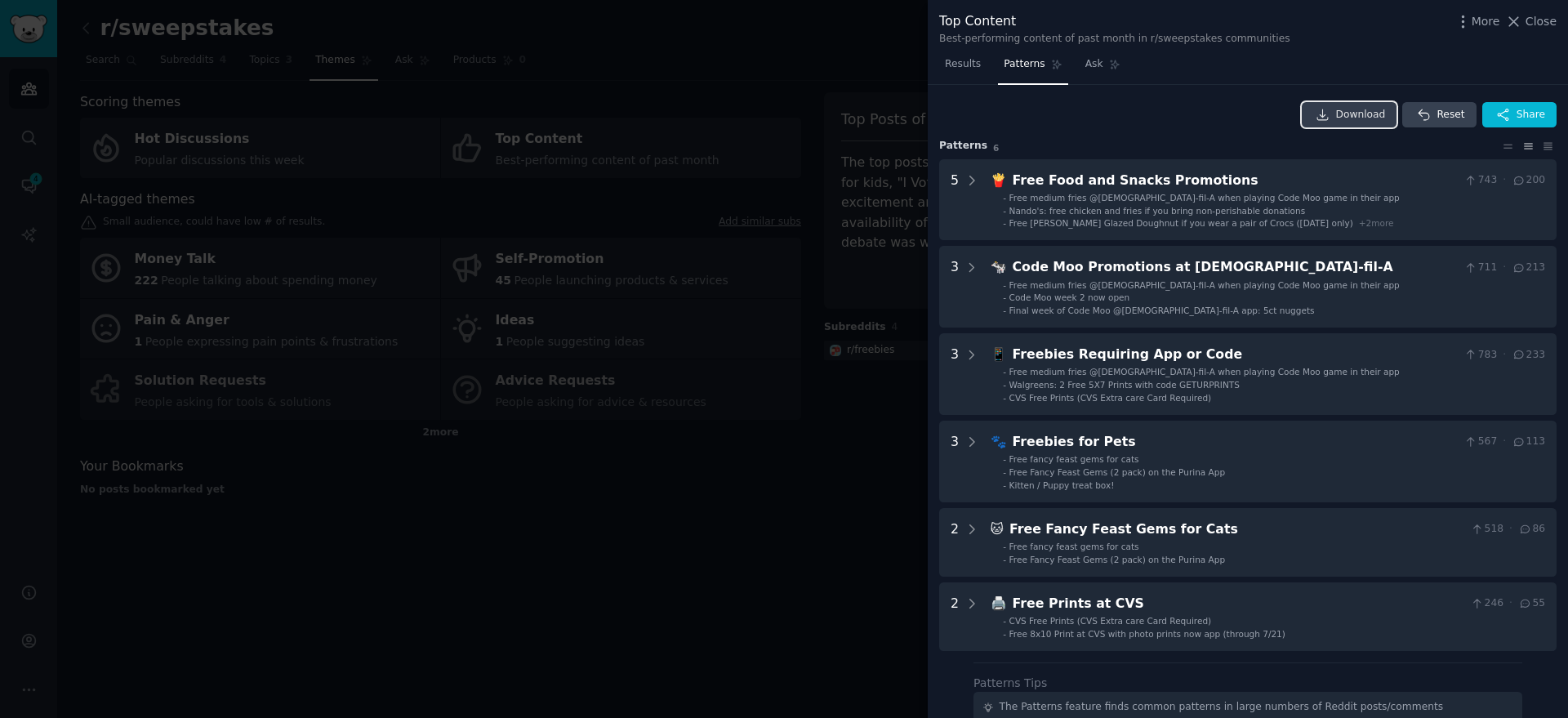
click at [1356, 111] on span "Download" at bounding box center [1361, 116] width 50 height 15
click at [1522, 21] on icon at bounding box center [1513, 21] width 17 height 17
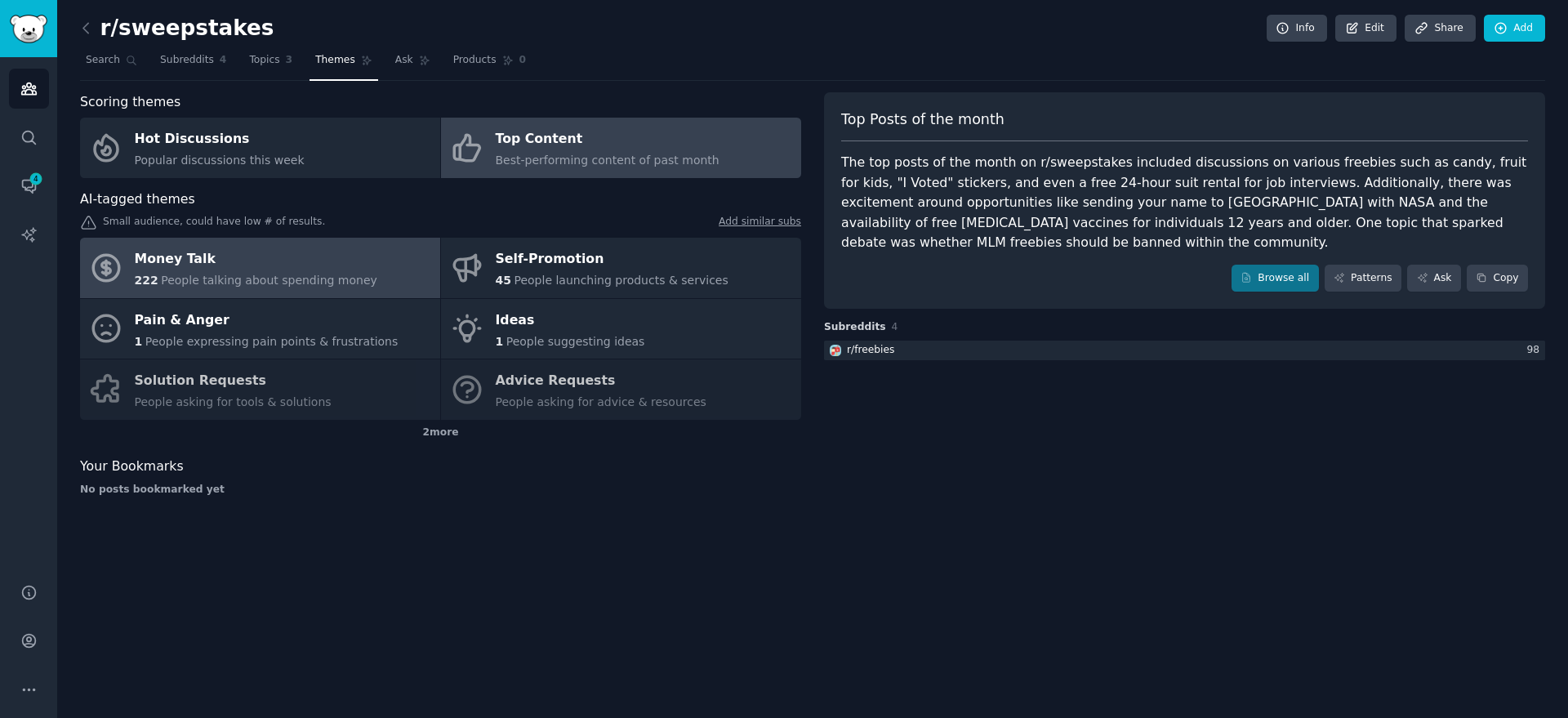
click at [260, 277] on span "People talking about spending money" at bounding box center [269, 280] width 216 height 13
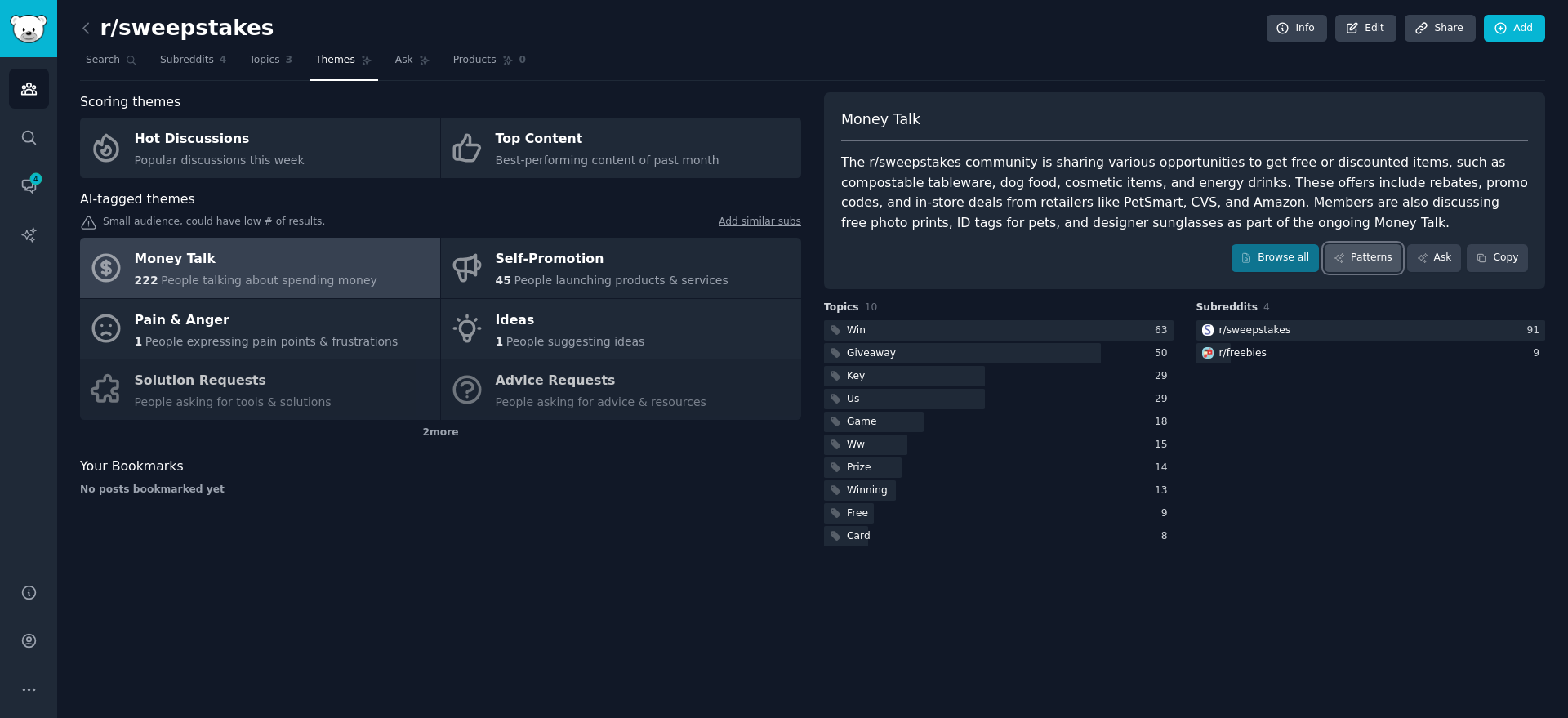
click at [1345, 261] on icon at bounding box center [1339, 258] width 11 height 11
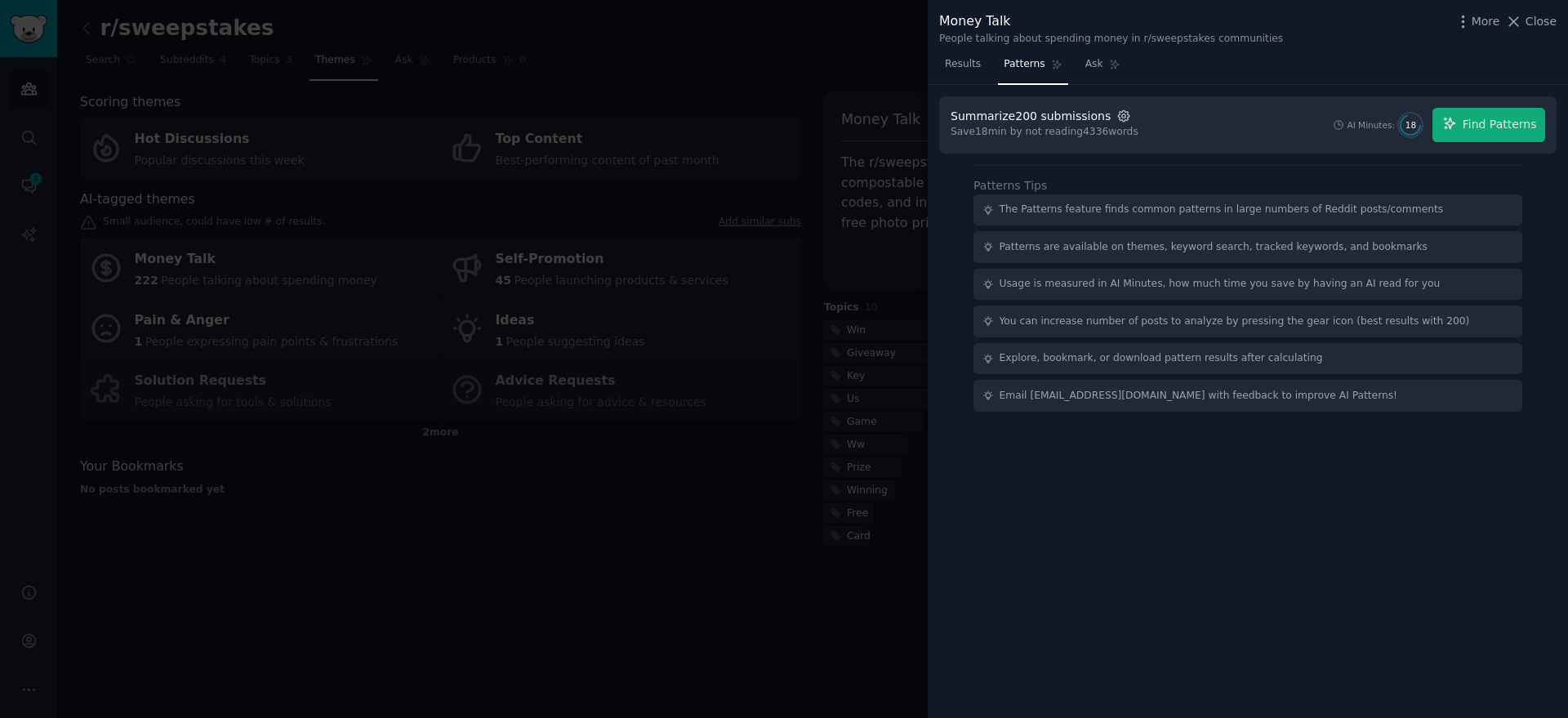
click at [1116, 112] on icon "button" at bounding box center [1124, 116] width 15 height 15
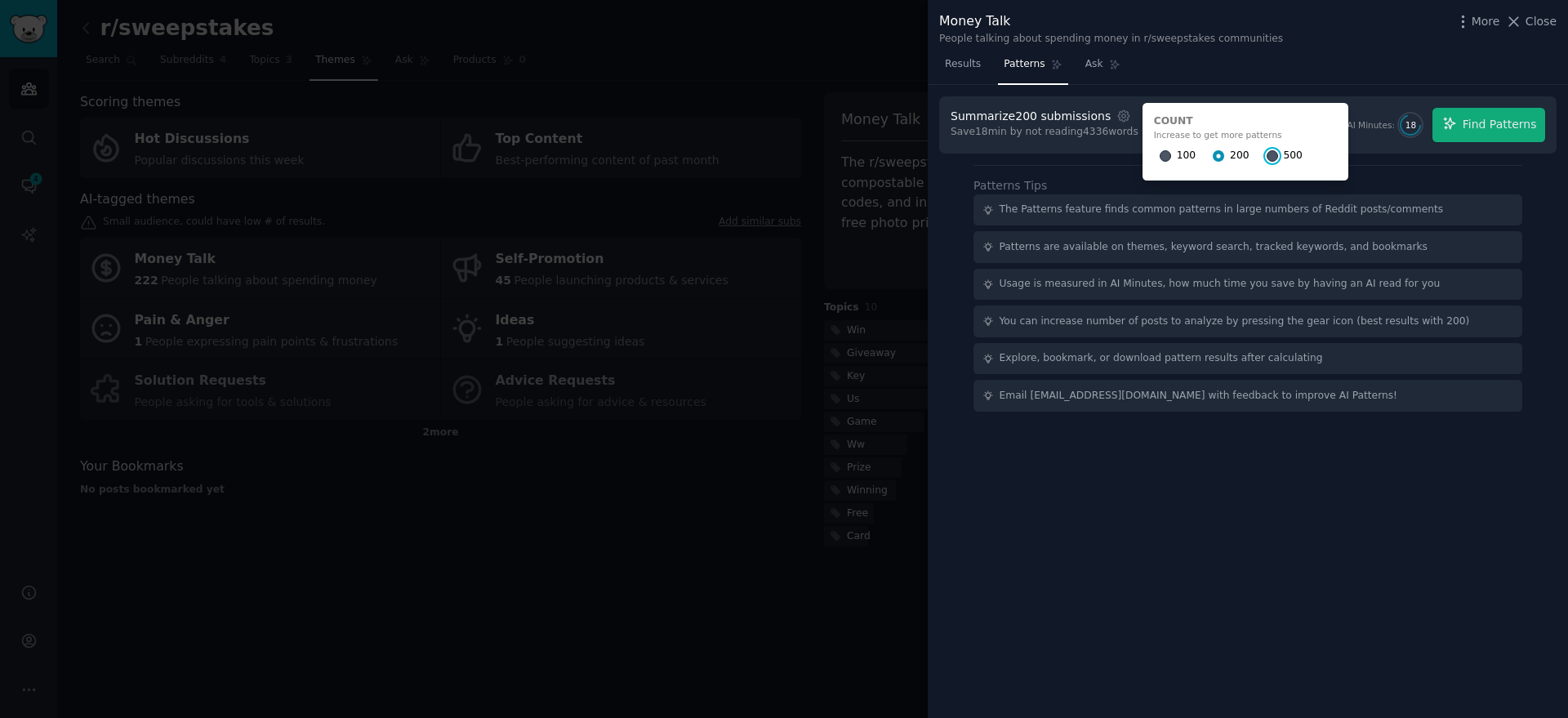
click at [1266, 155] on input "500" at bounding box center [1272, 156] width 11 height 11
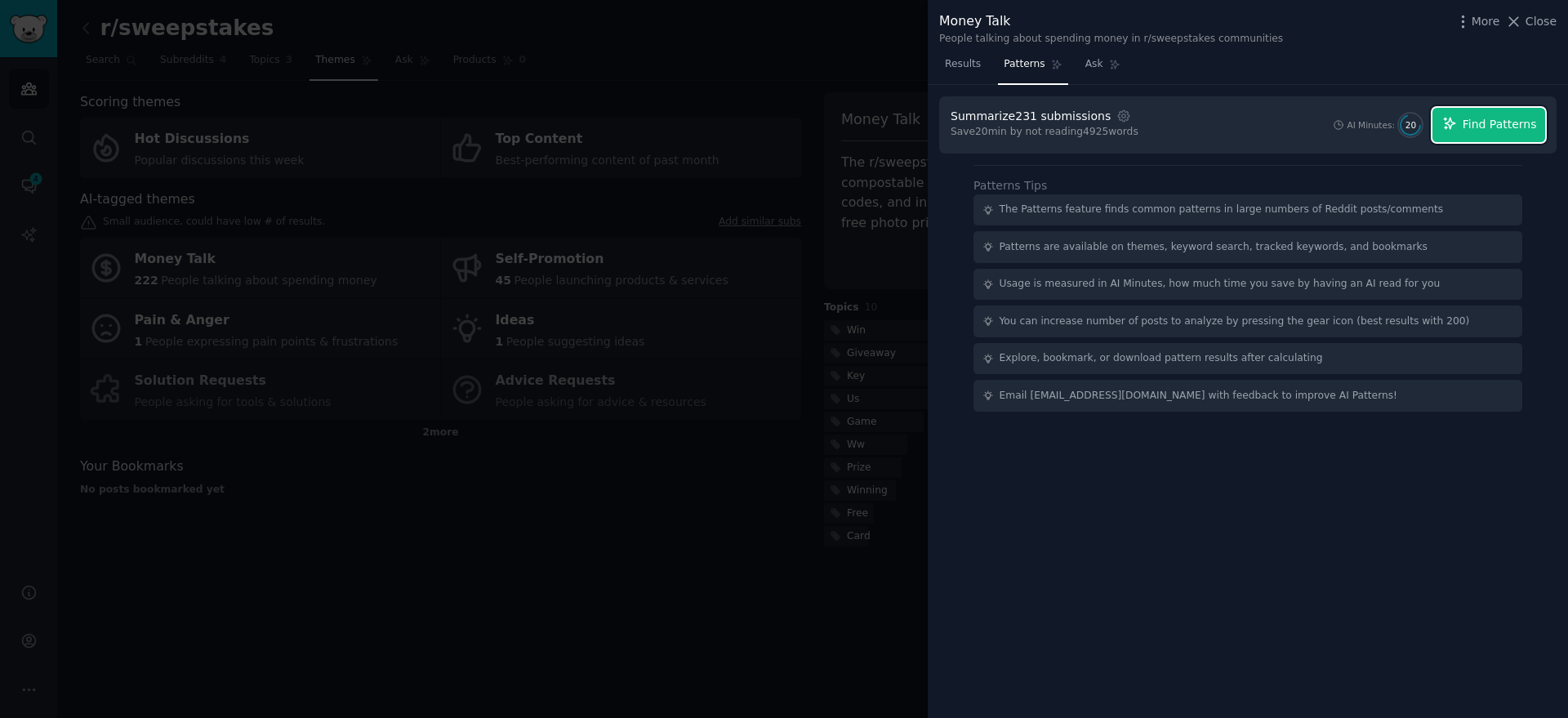
click at [1479, 128] on span "Find Patterns" at bounding box center [1499, 124] width 75 height 17
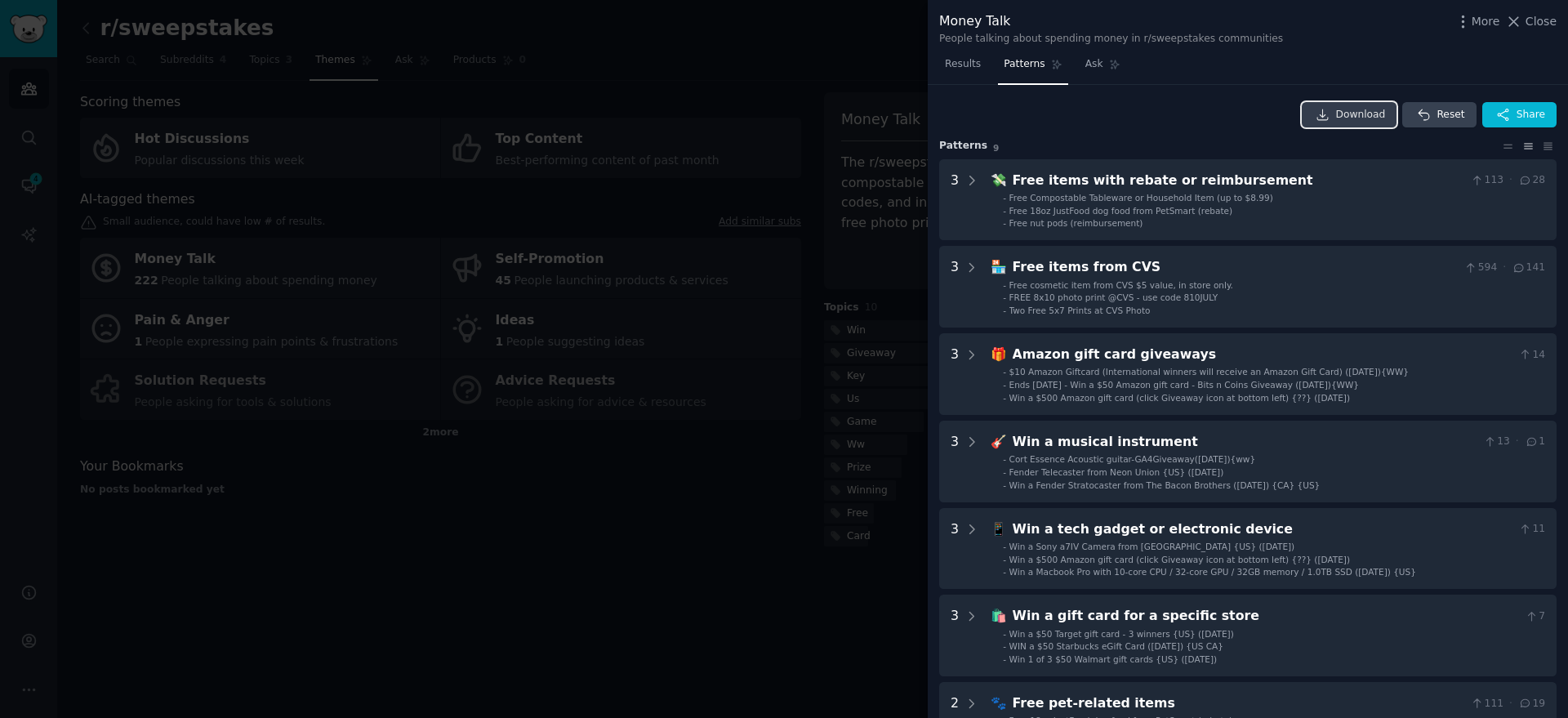
click at [1330, 118] on icon at bounding box center [1323, 116] width 15 height 15
click at [1538, 20] on span "Close" at bounding box center [1541, 21] width 31 height 17
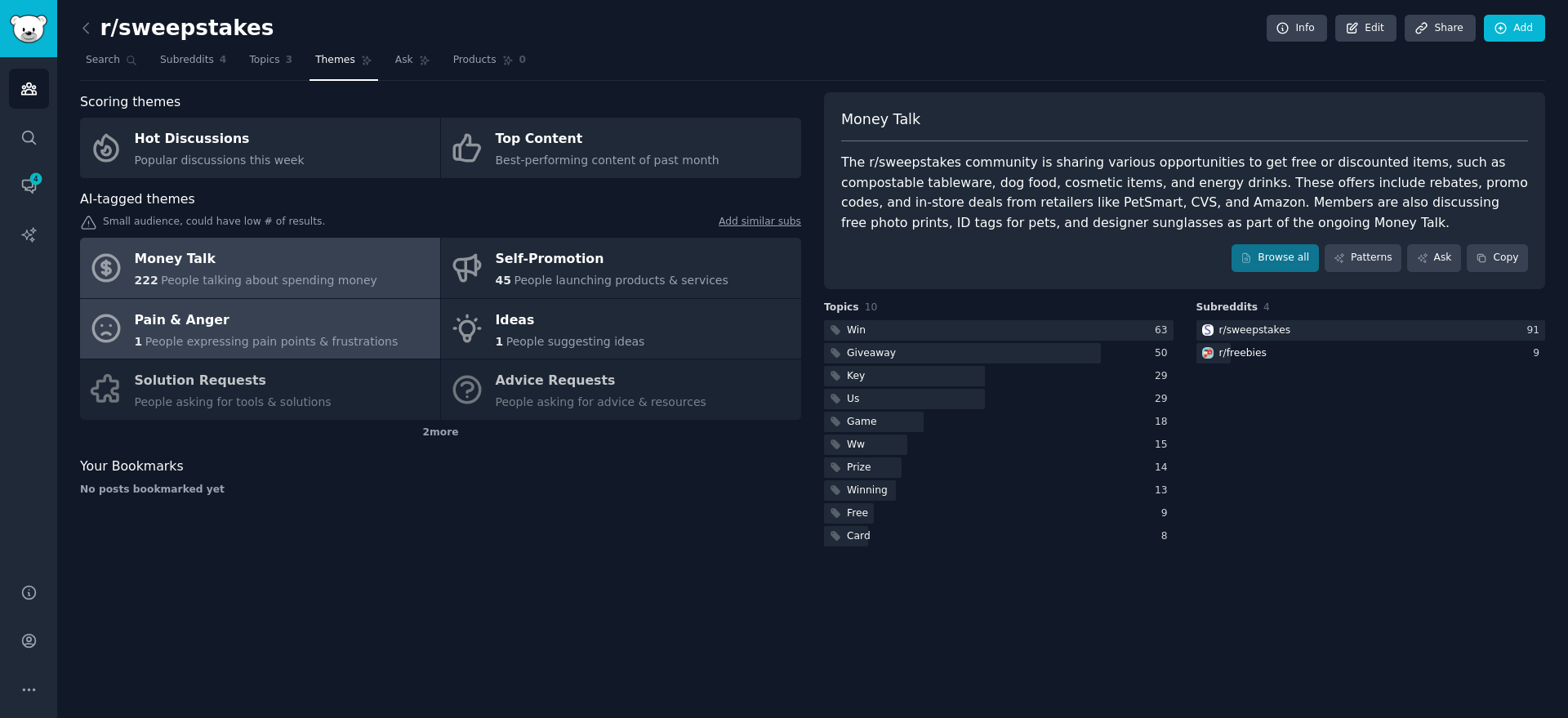
click at [314, 326] on div "Pain & Anger" at bounding box center [266, 320] width 264 height 26
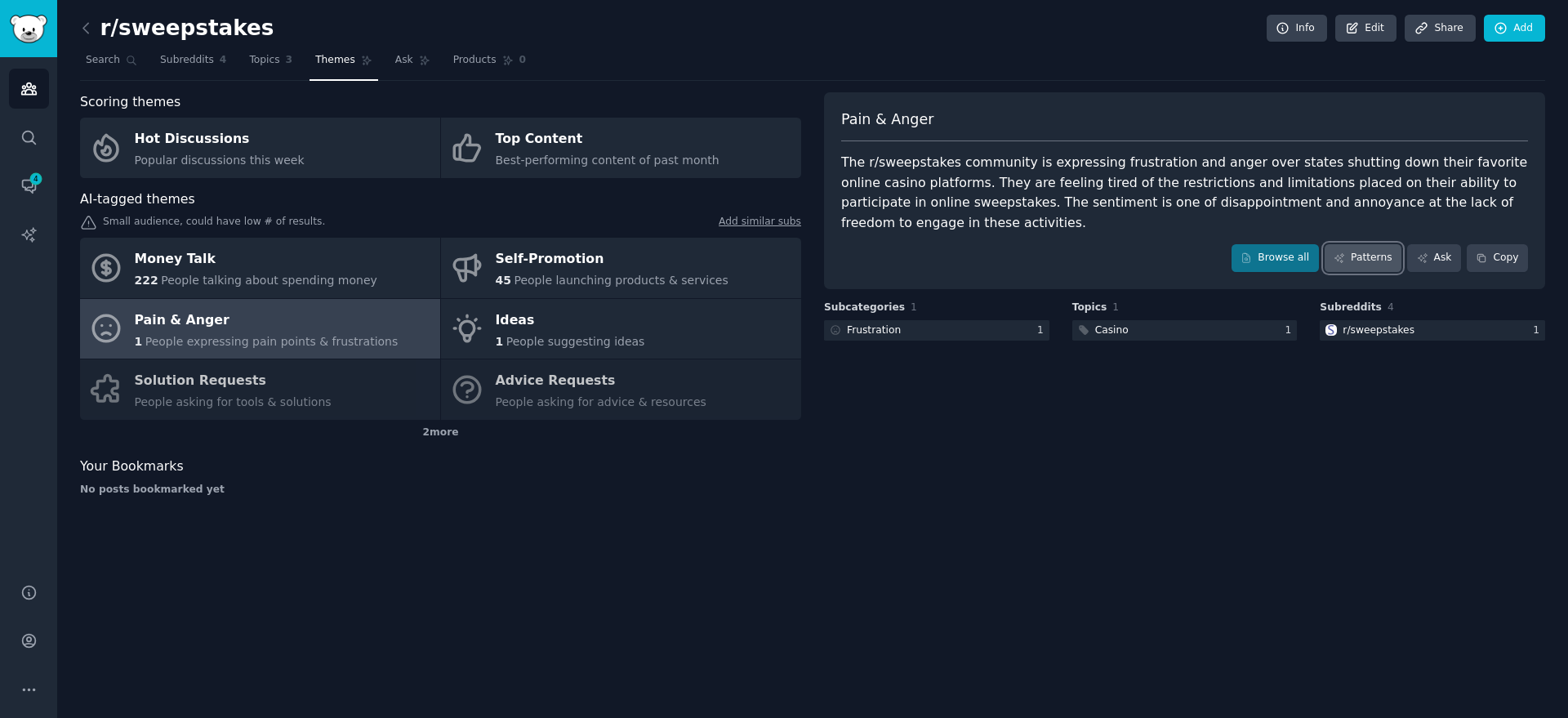
click at [1356, 244] on link "Patterns" at bounding box center [1363, 258] width 77 height 28
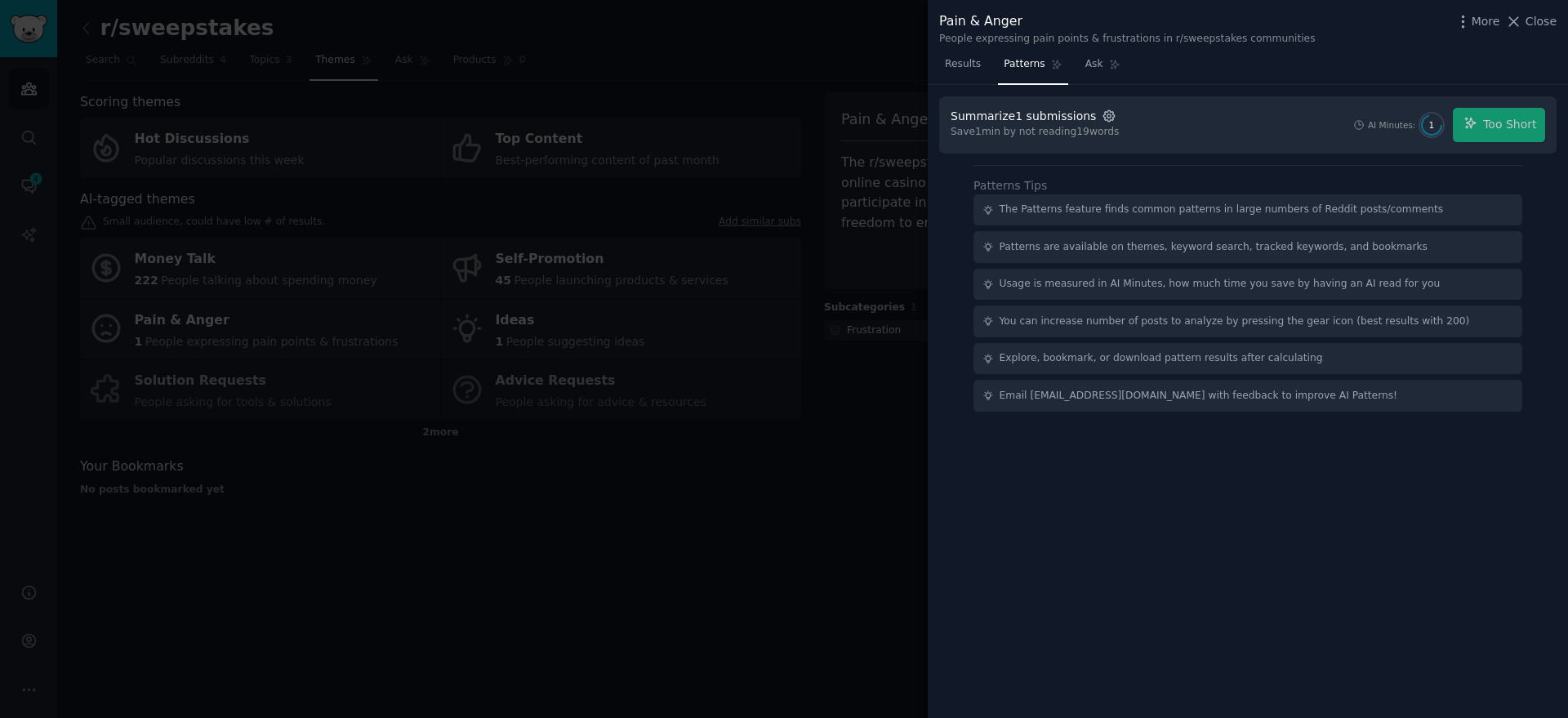
click at [1102, 113] on icon "button" at bounding box center [1109, 116] width 15 height 15
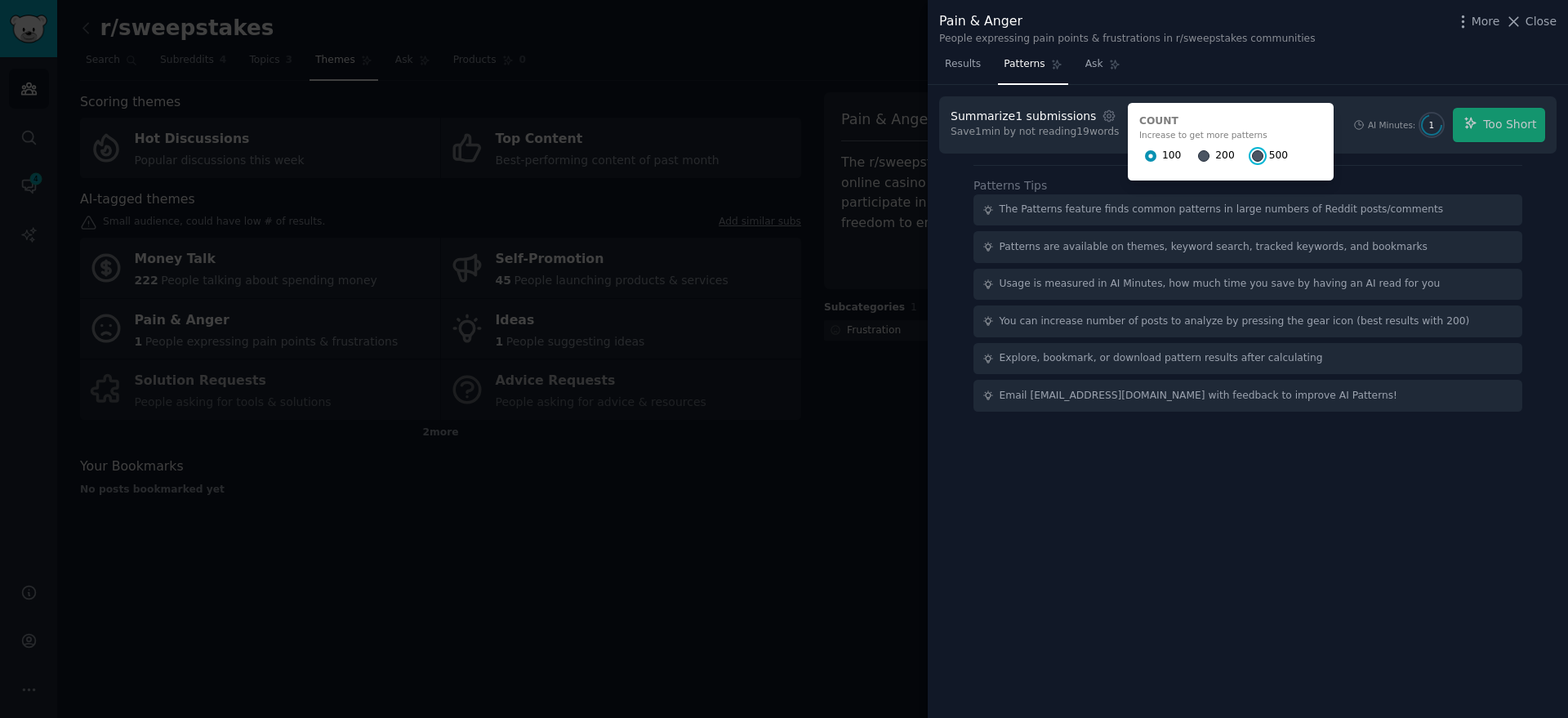
click at [1252, 153] on input "500" at bounding box center [1257, 156] width 11 height 11
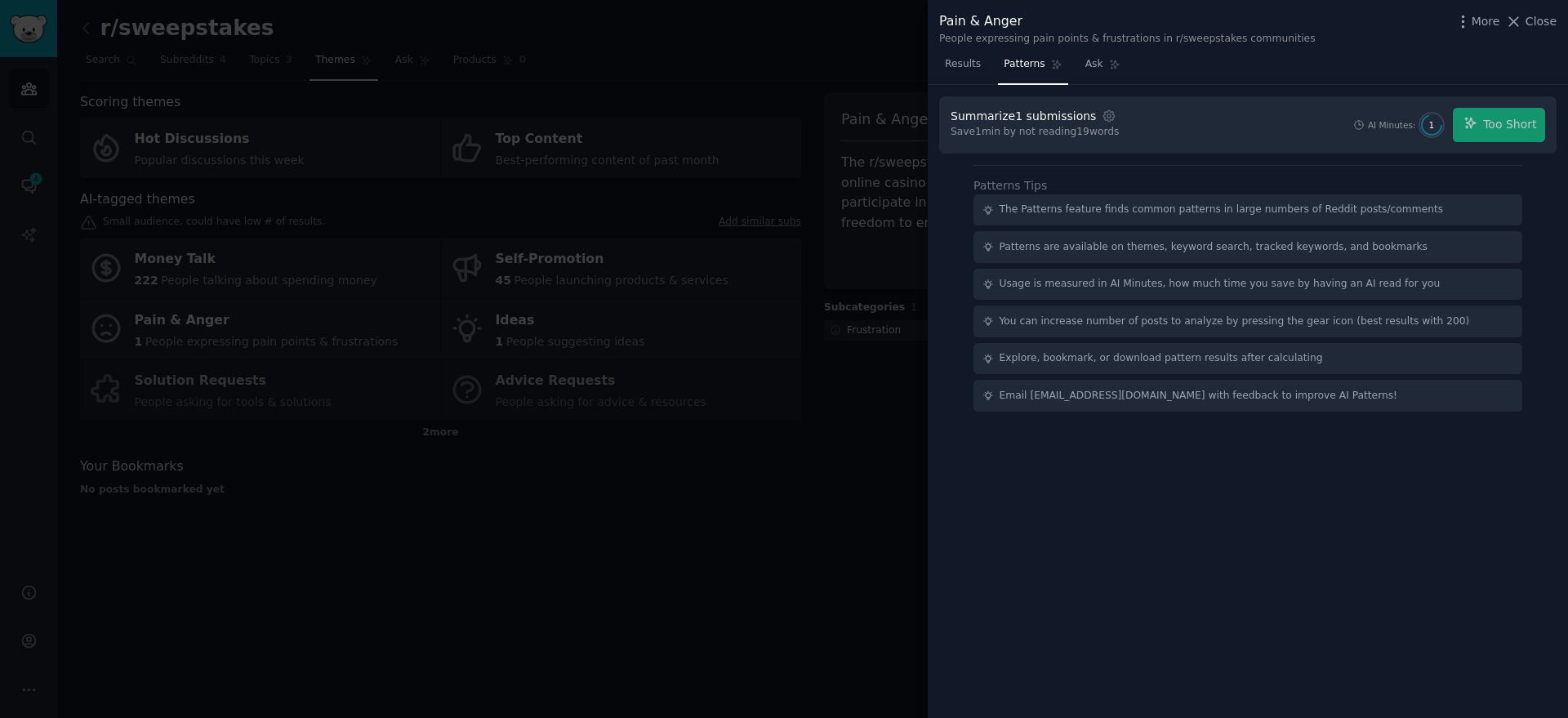
click at [1488, 129] on div "AI Minutes: 1 Too Short" at bounding box center [1448, 125] width 193 height 34
drag, startPoint x: 1479, startPoint y: 127, endPoint x: 1466, endPoint y: 128, distance: 13.0
click at [1478, 126] on div "AI Minutes: 1 Too Short" at bounding box center [1448, 125] width 193 height 34
click at [964, 68] on span "Results" at bounding box center [963, 65] width 36 height 15
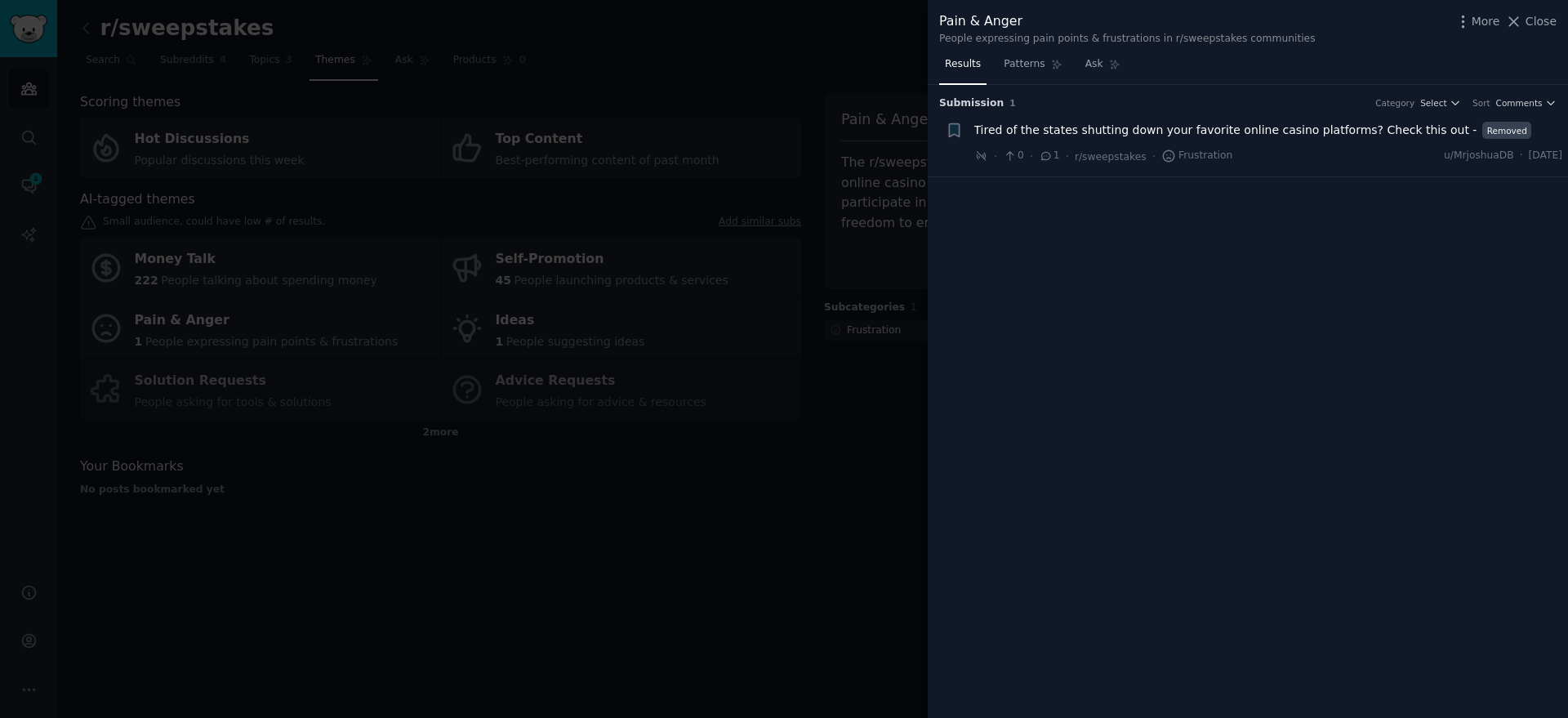
click at [842, 434] on div at bounding box center [784, 359] width 1568 height 718
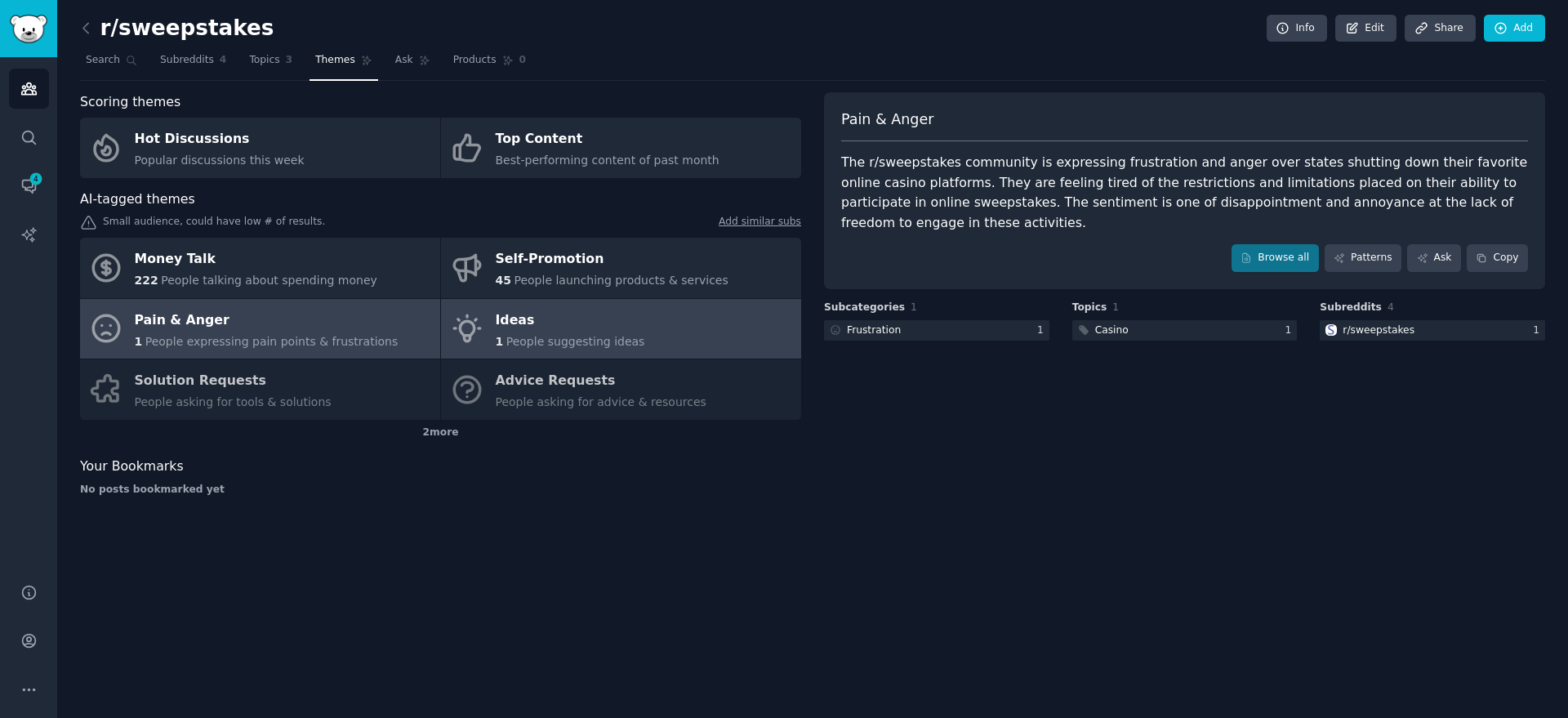
click at [556, 330] on div "Ideas" at bounding box center [570, 320] width 149 height 26
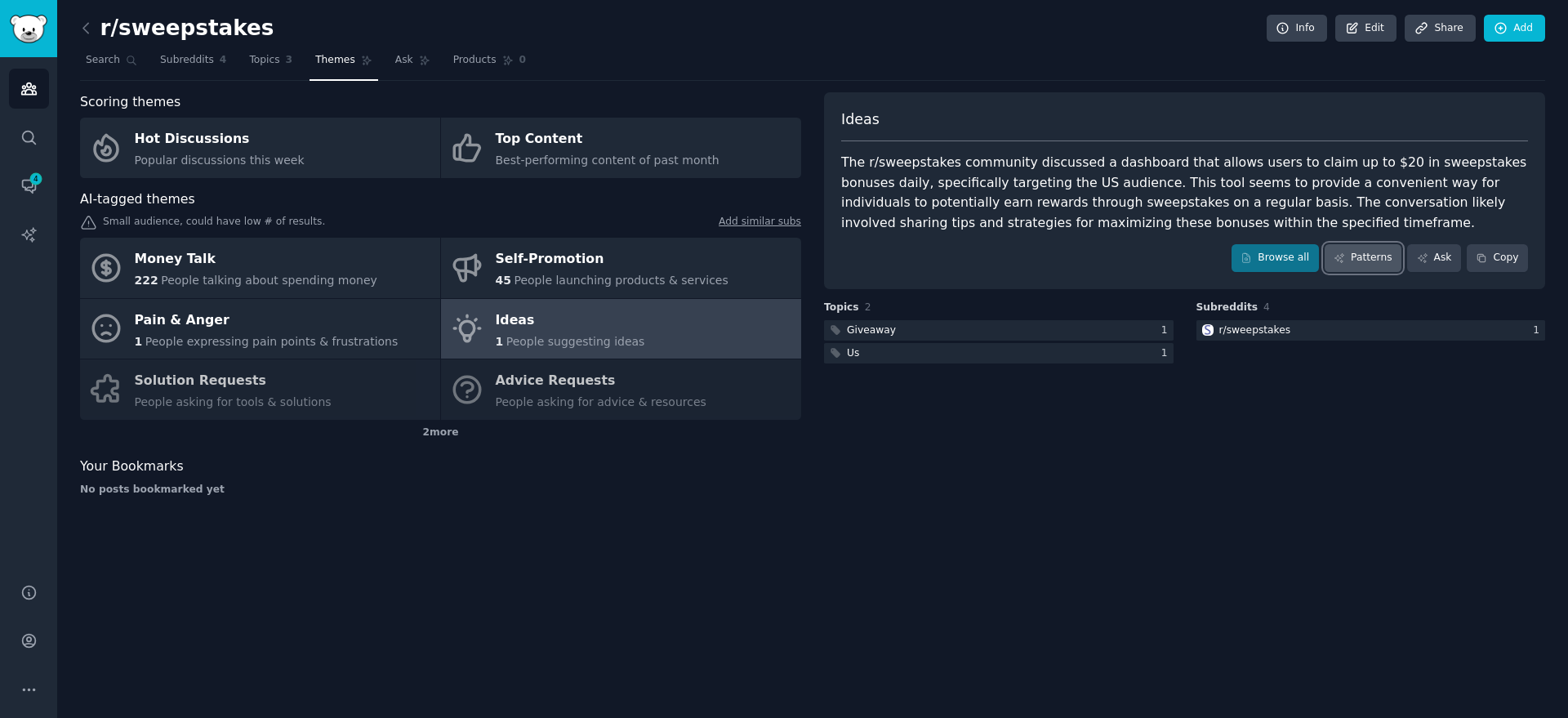
click at [1378, 256] on link "Patterns" at bounding box center [1363, 258] width 77 height 28
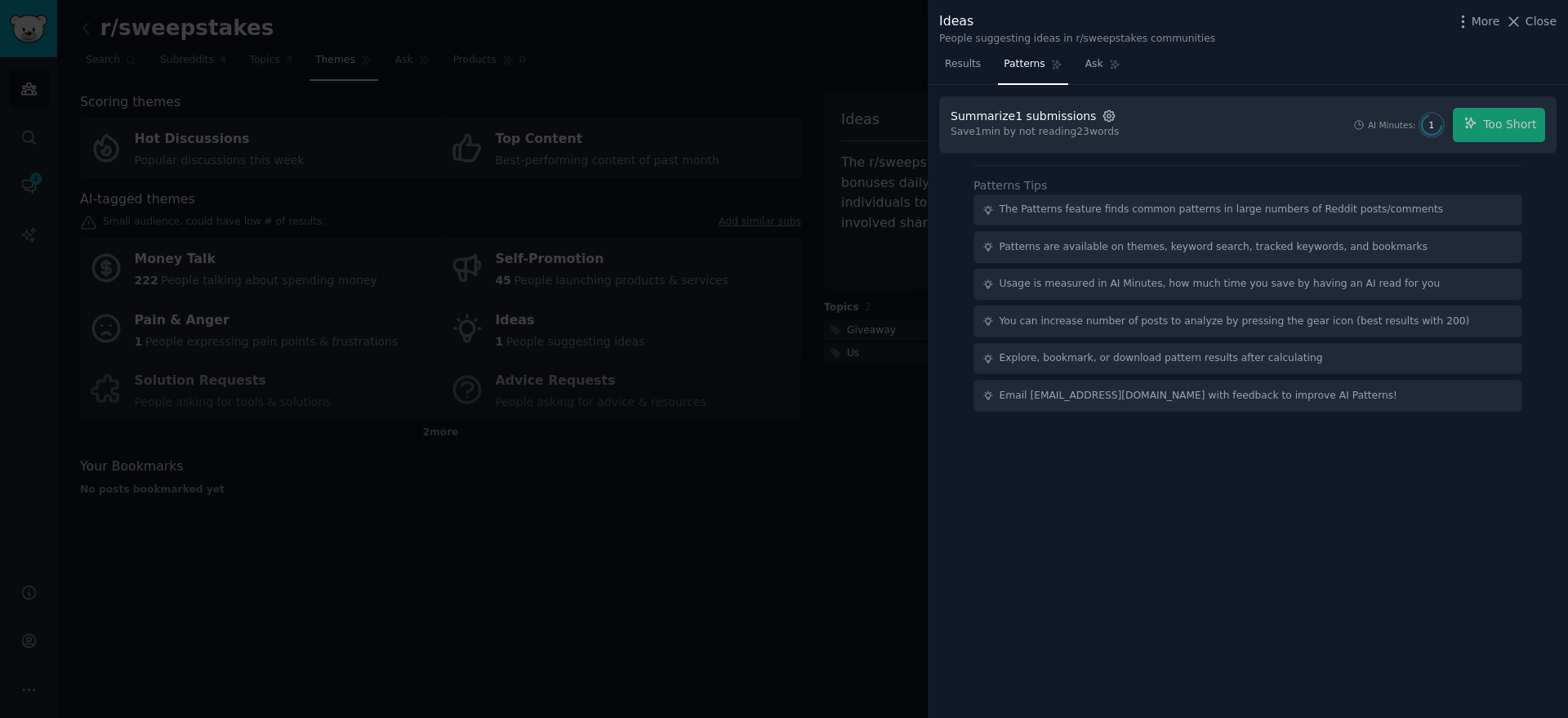
click at [1102, 110] on icon "button" at bounding box center [1109, 116] width 15 height 15
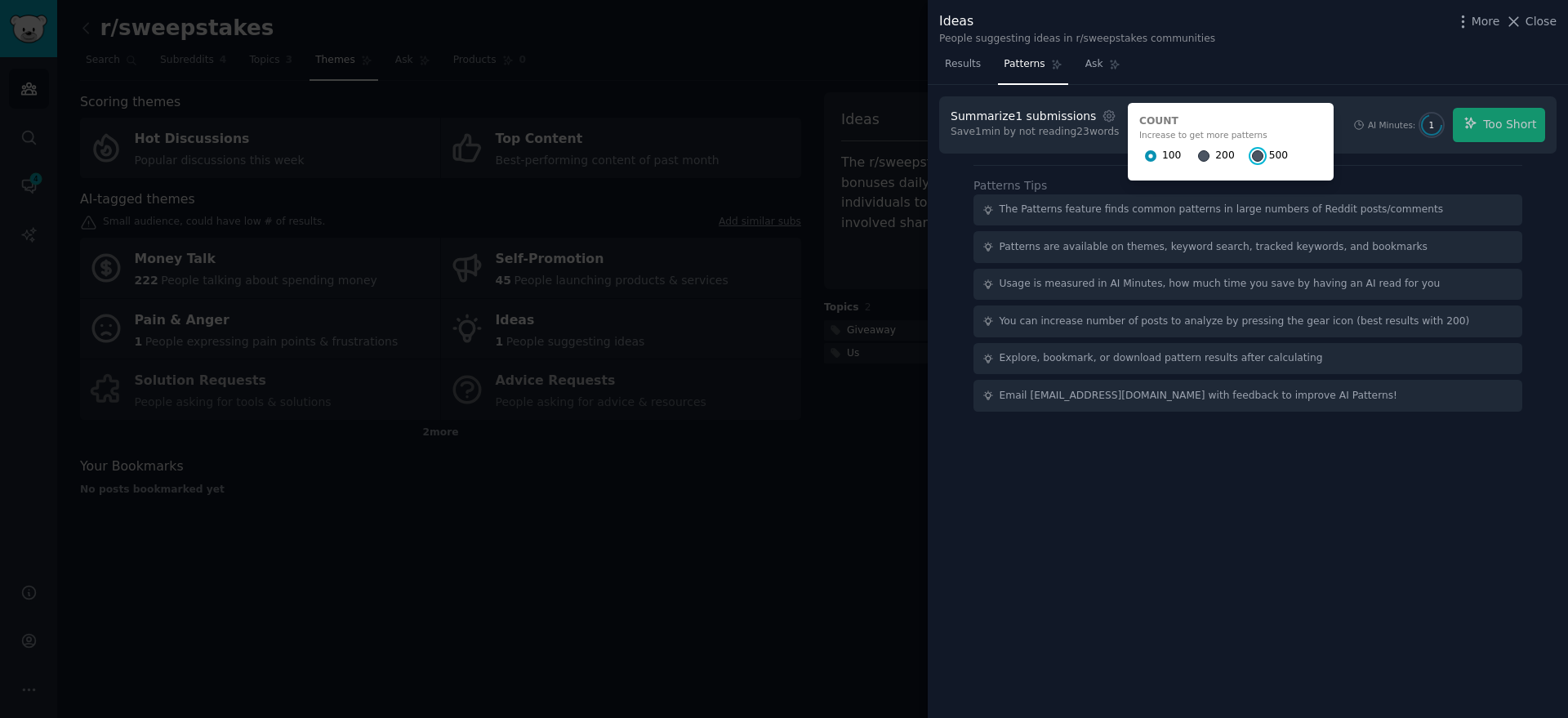
click at [1252, 157] on input "500" at bounding box center [1257, 156] width 11 height 11
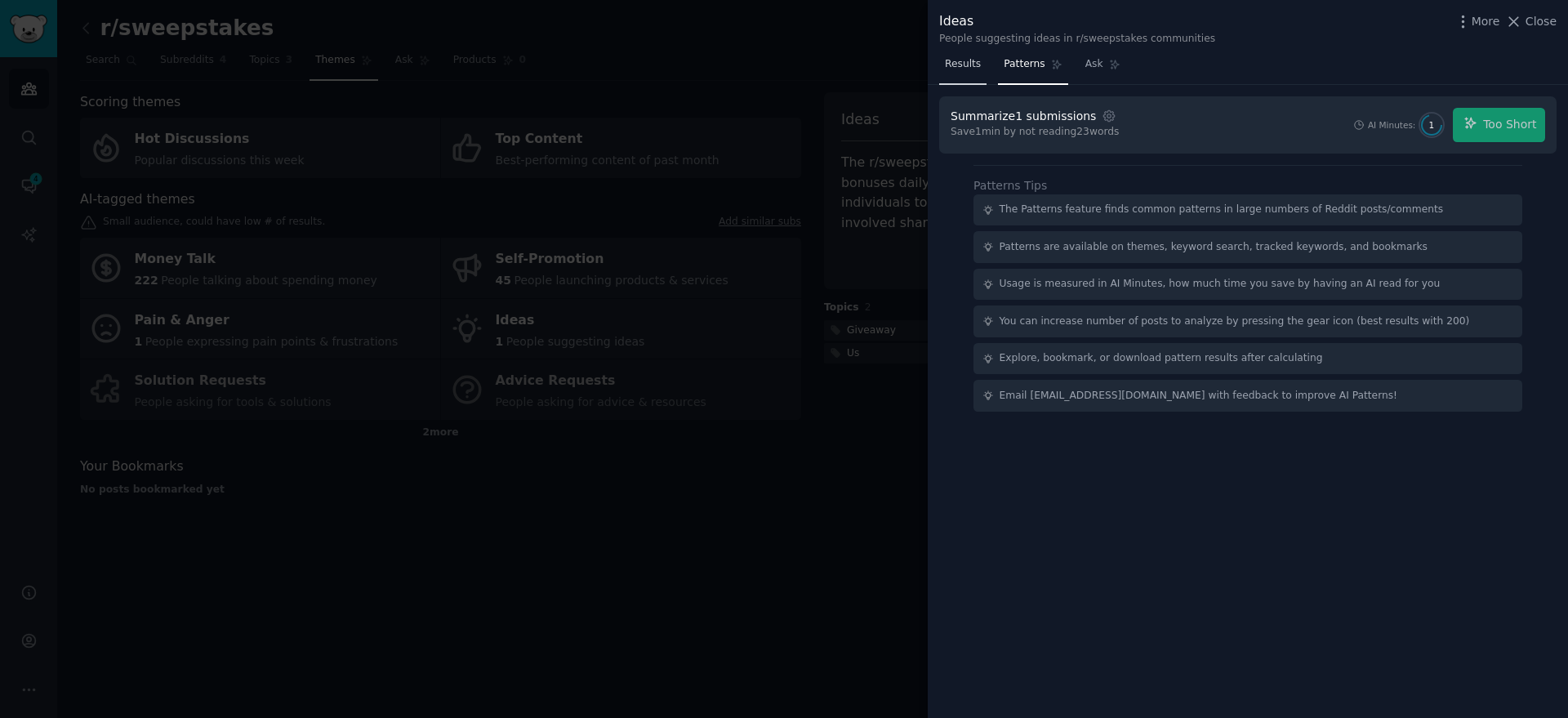
click at [961, 61] on span "Results" at bounding box center [963, 65] width 36 height 15
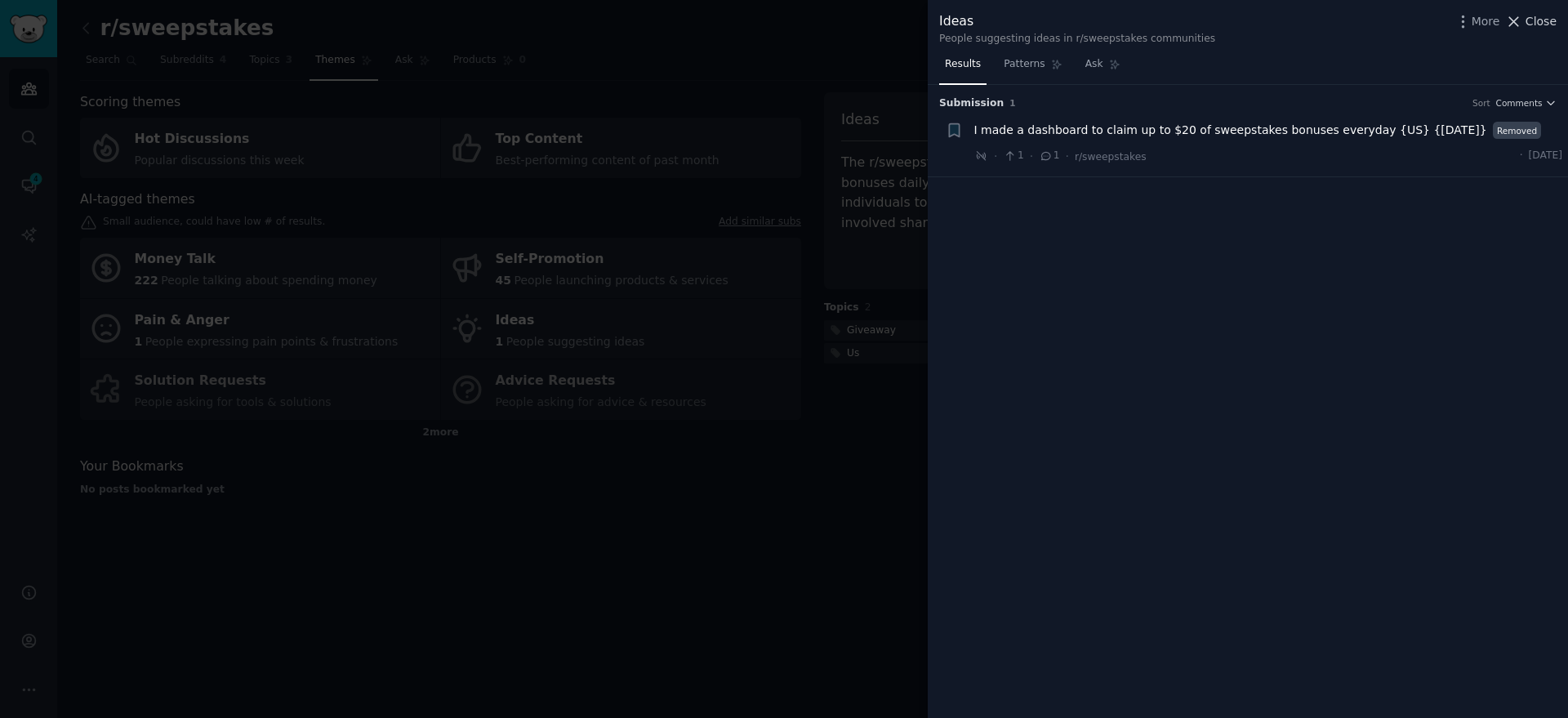
click at [1522, 18] on icon at bounding box center [1513, 21] width 17 height 17
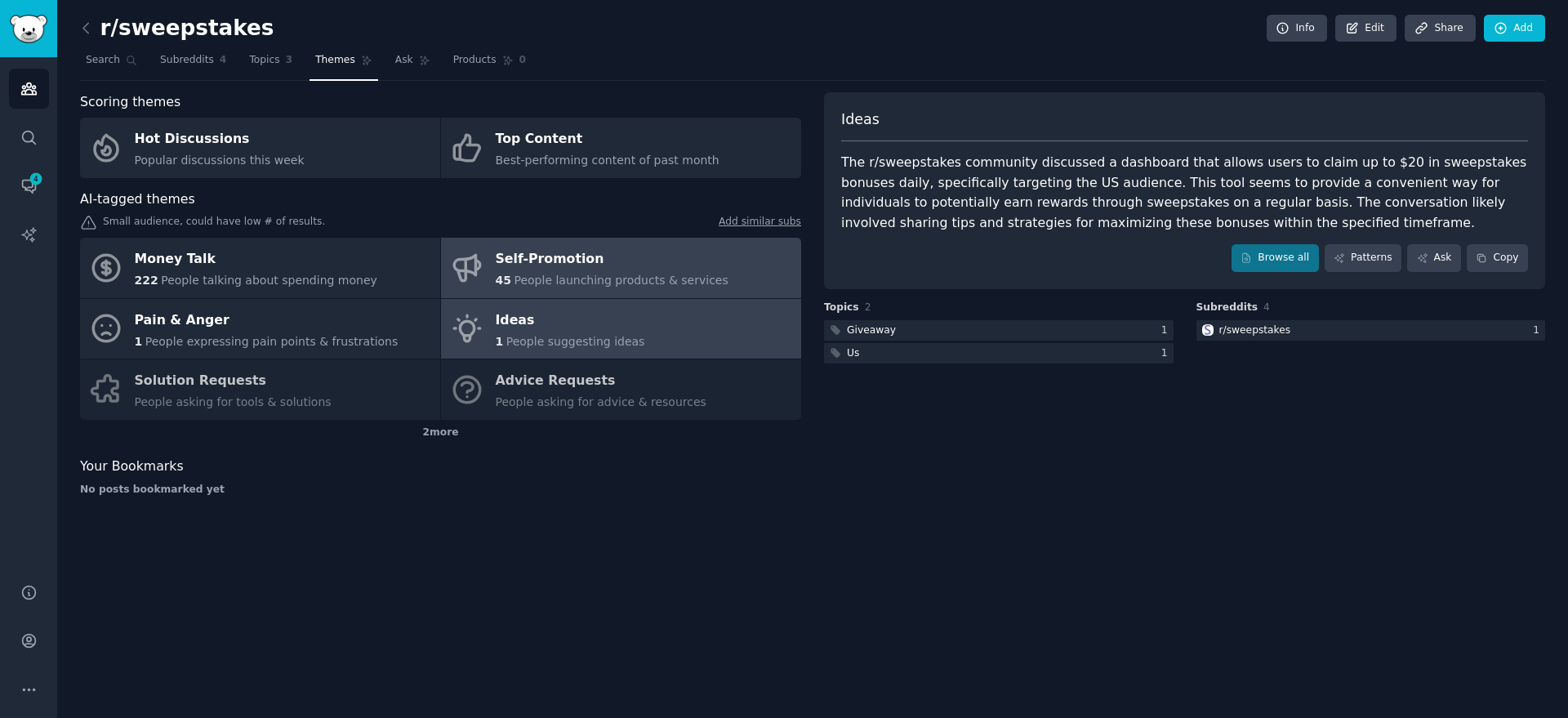
click at [579, 260] on div "Self-Promotion" at bounding box center [612, 260] width 233 height 26
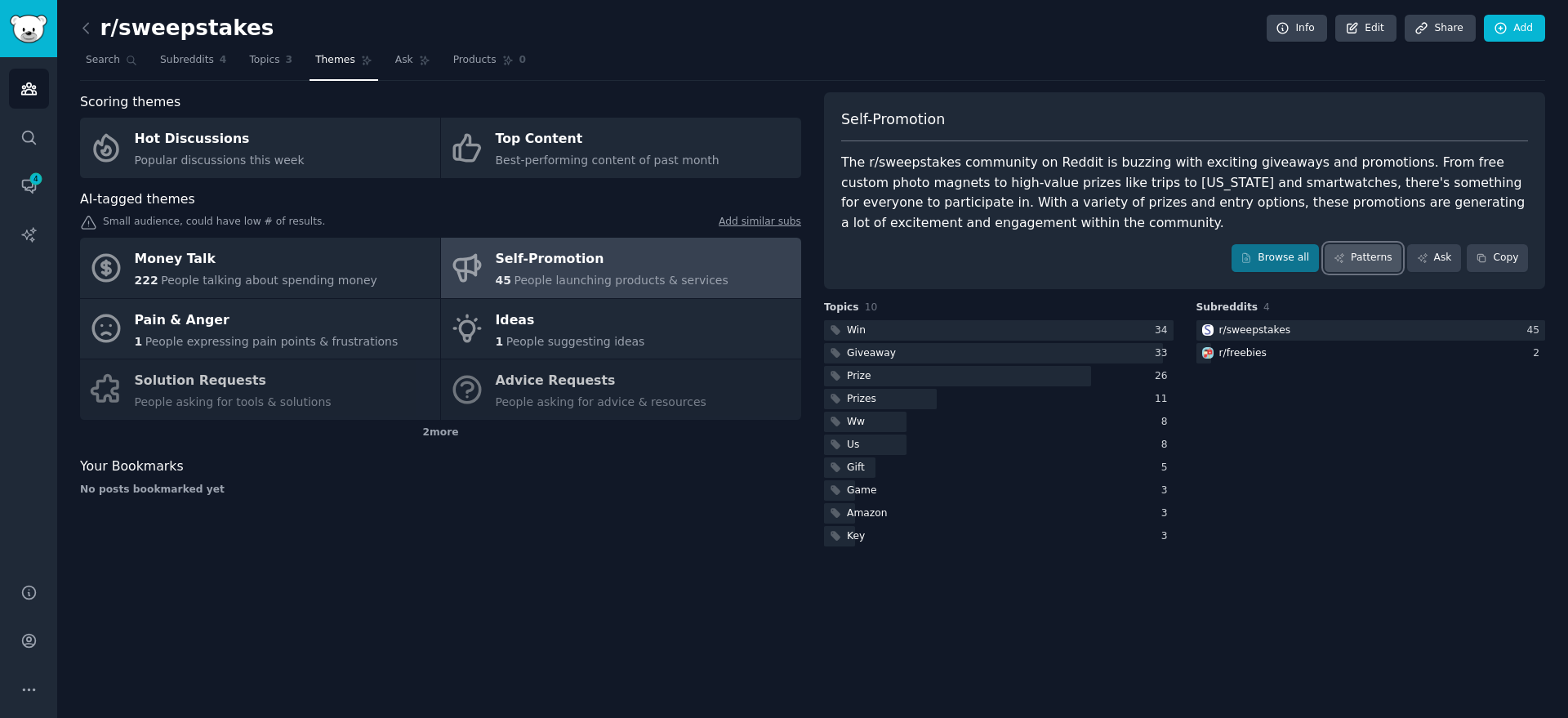
click at [1345, 252] on icon at bounding box center [1339, 258] width 11 height 11
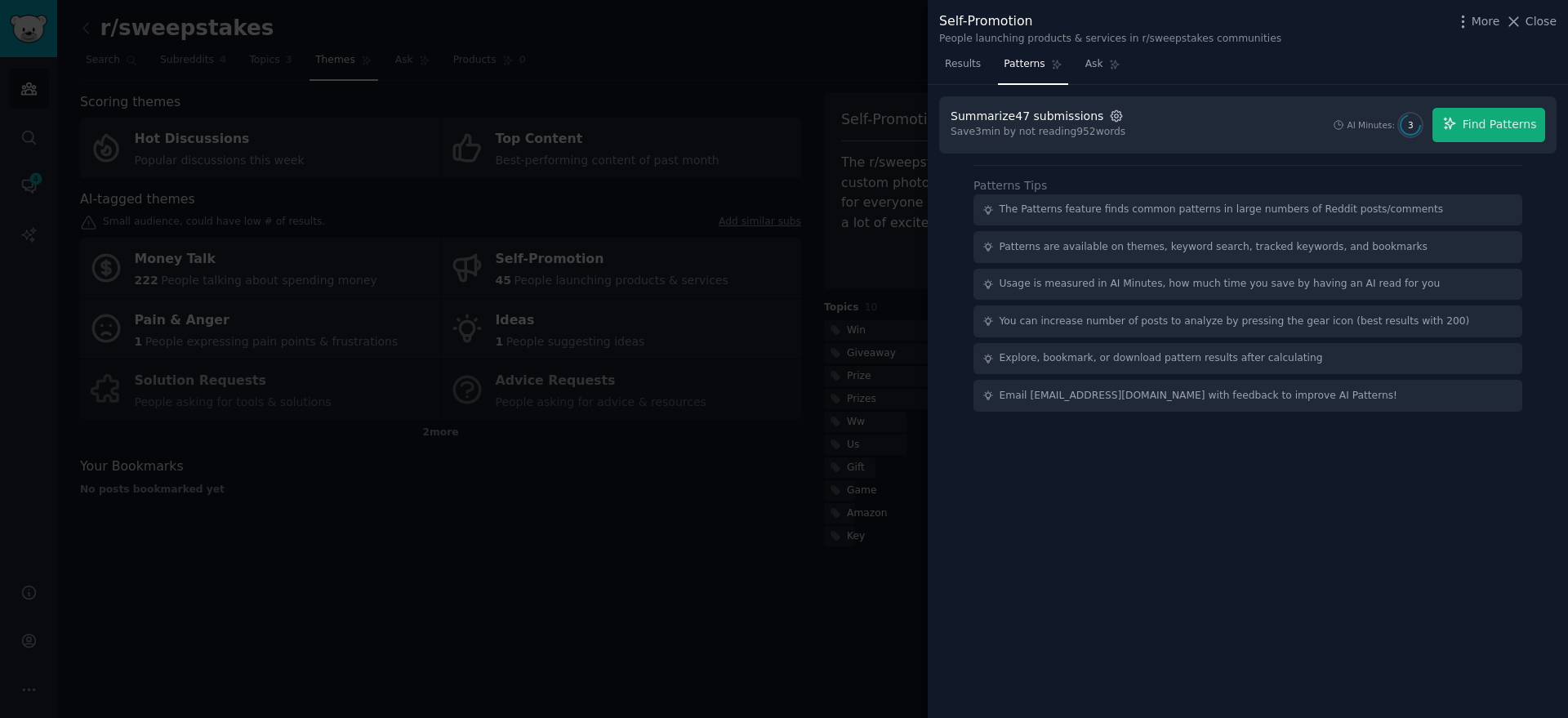
click at [1109, 116] on icon "button" at bounding box center [1116, 116] width 15 height 15
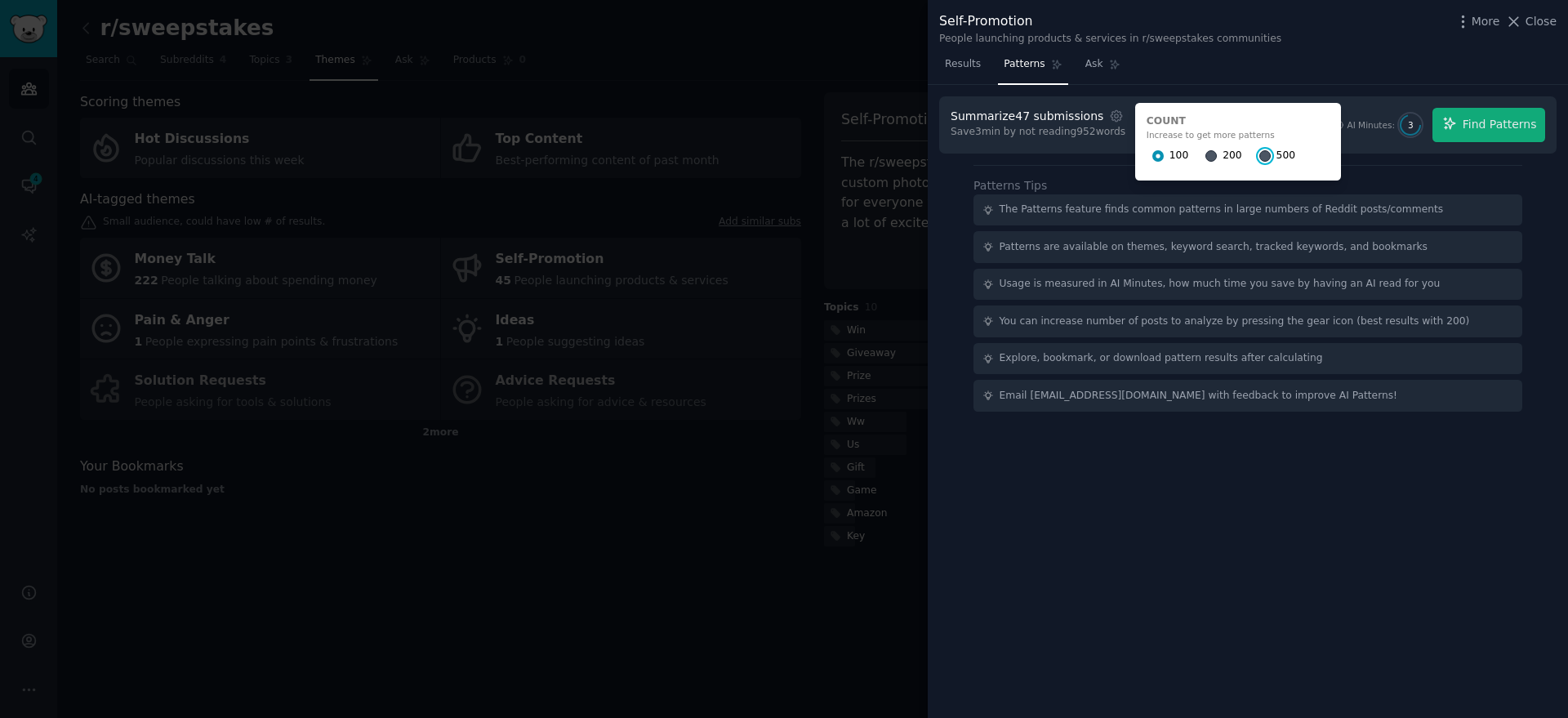
click at [1259, 155] on input "500" at bounding box center [1265, 156] width 11 height 11
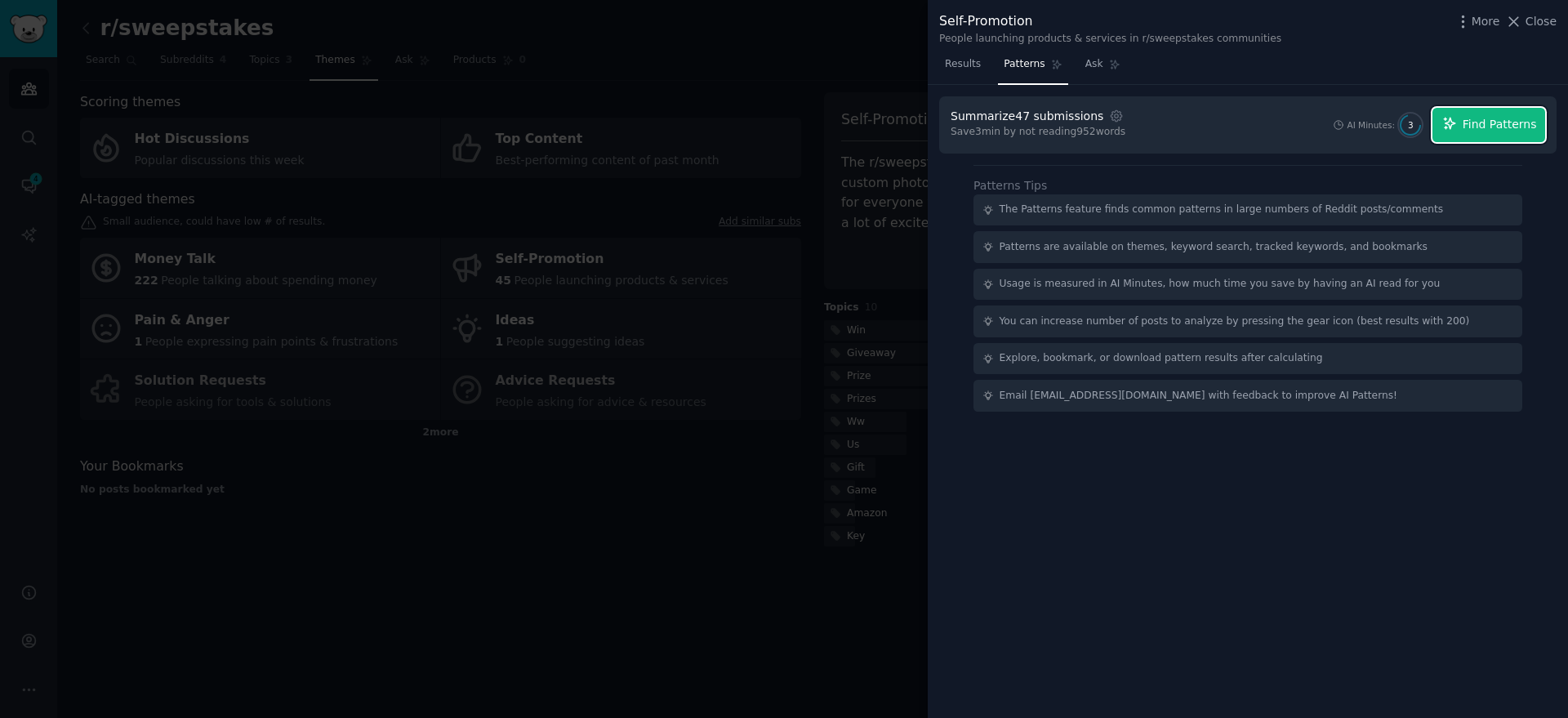
click at [1475, 129] on span "Find Patterns" at bounding box center [1499, 124] width 75 height 17
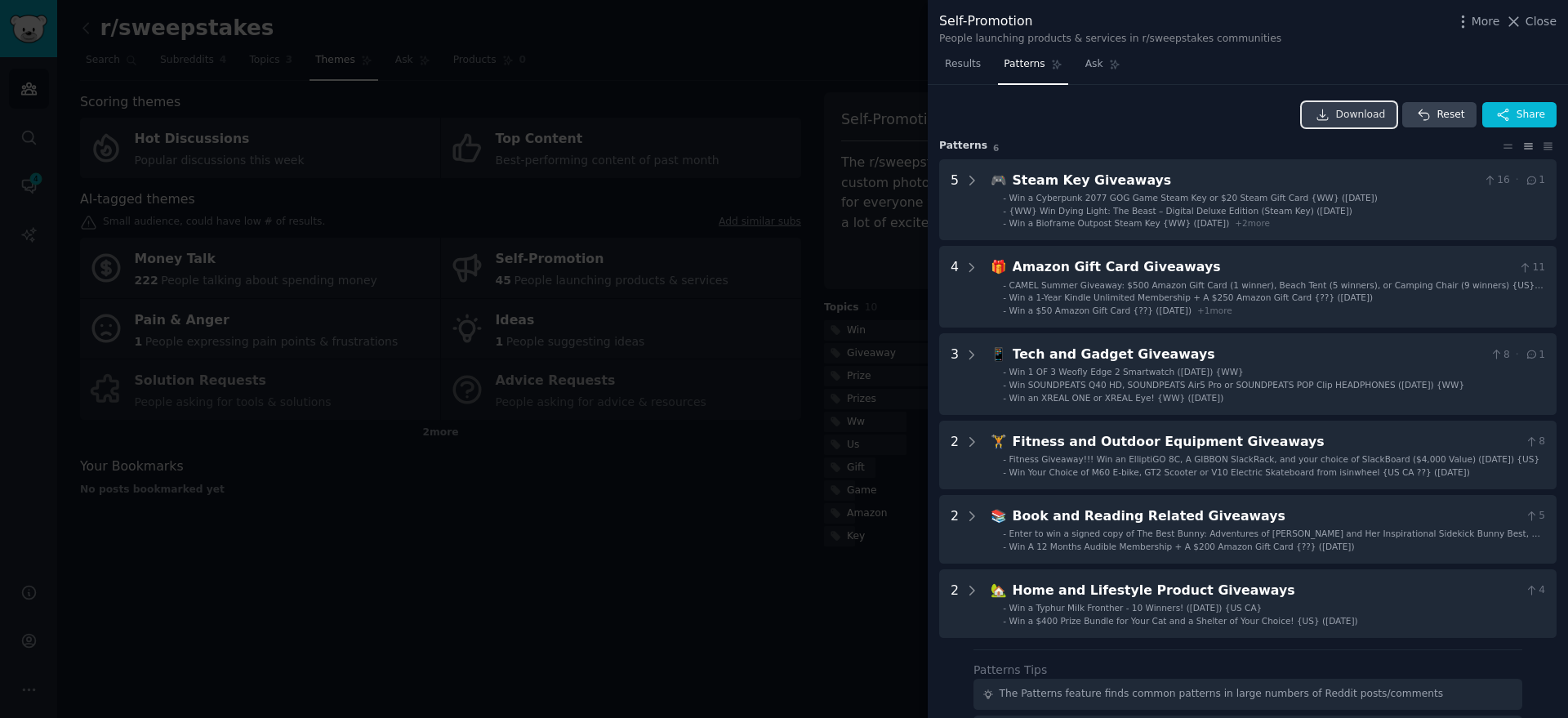
click at [1330, 120] on icon at bounding box center [1323, 116] width 15 height 15
click at [1519, 20] on icon at bounding box center [1514, 21] width 9 height 9
